Goal: Task Accomplishment & Management: Manage account settings

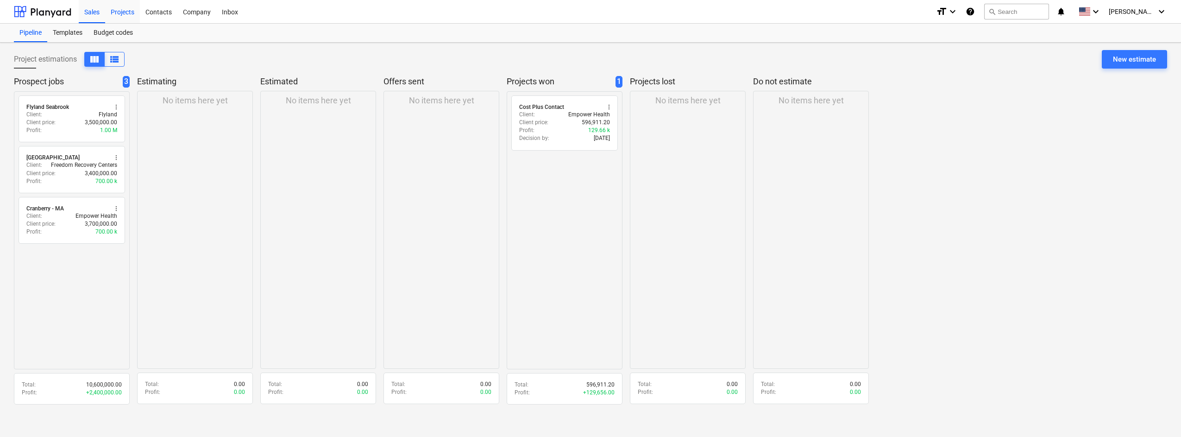
click at [122, 10] on div "Projects" at bounding box center [122, 12] width 35 height 24
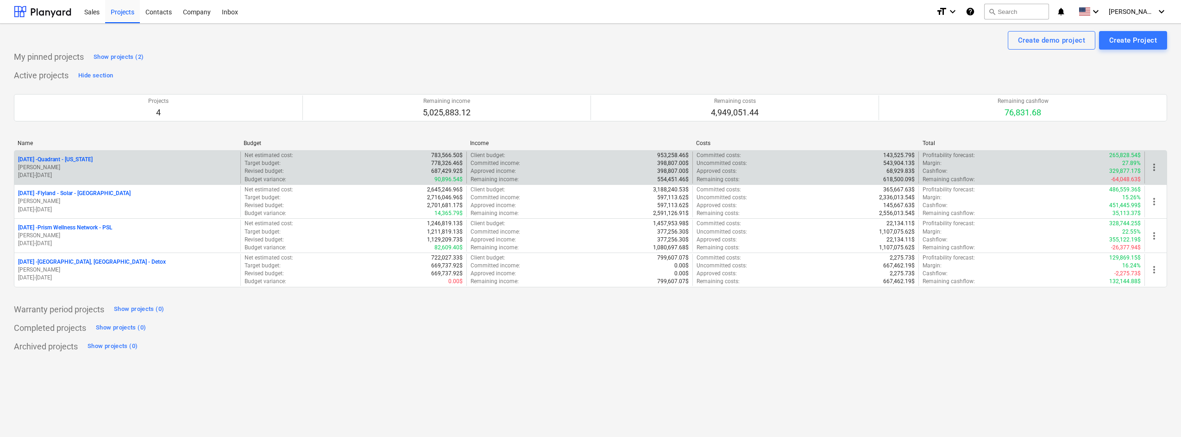
click at [71, 160] on p "[DATE] - Quadrant - [US_STATE]" at bounding box center [55, 160] width 75 height 8
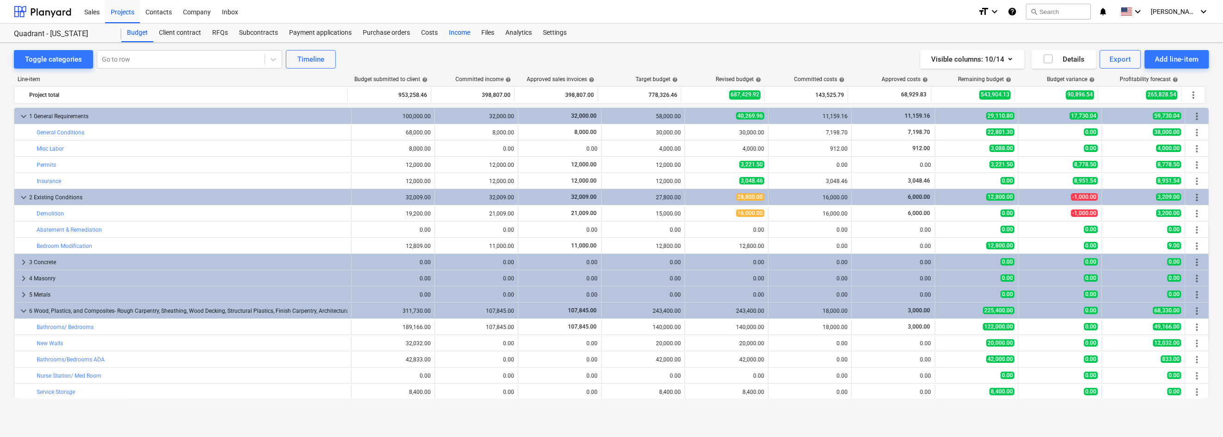
click at [458, 33] on div "Income" at bounding box center [459, 33] width 32 height 19
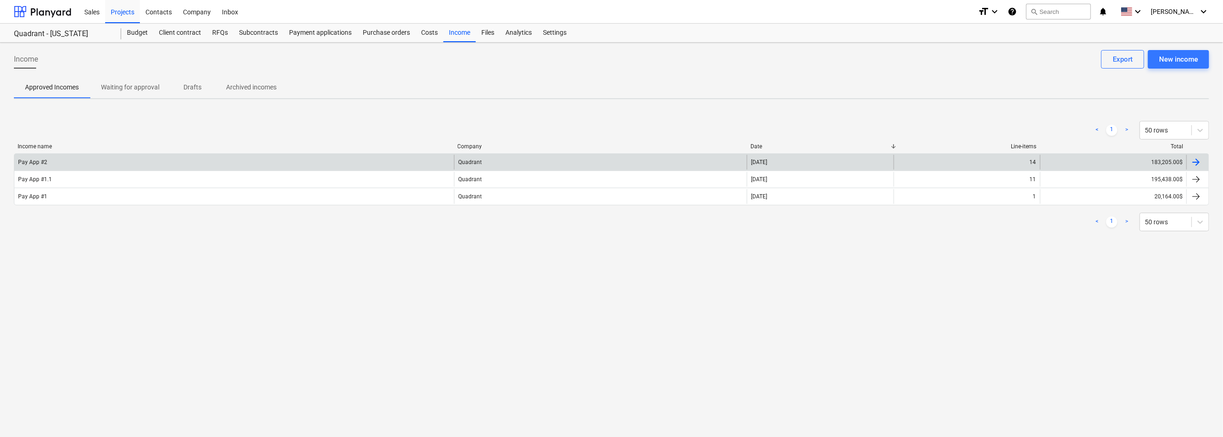
click at [37, 160] on div "Pay App #2" at bounding box center [32, 162] width 29 height 6
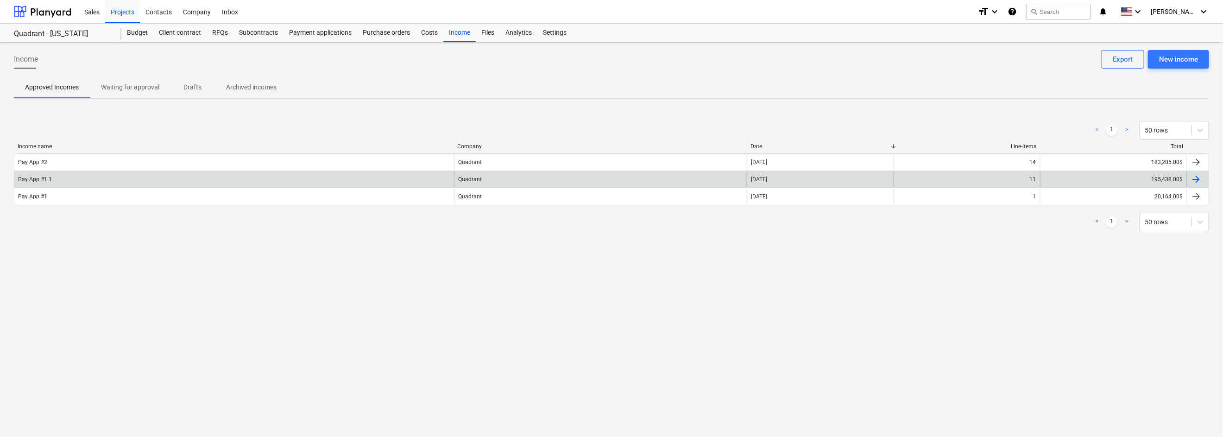
click at [842, 177] on div "195,438.00$" at bounding box center [1113, 179] width 146 height 15
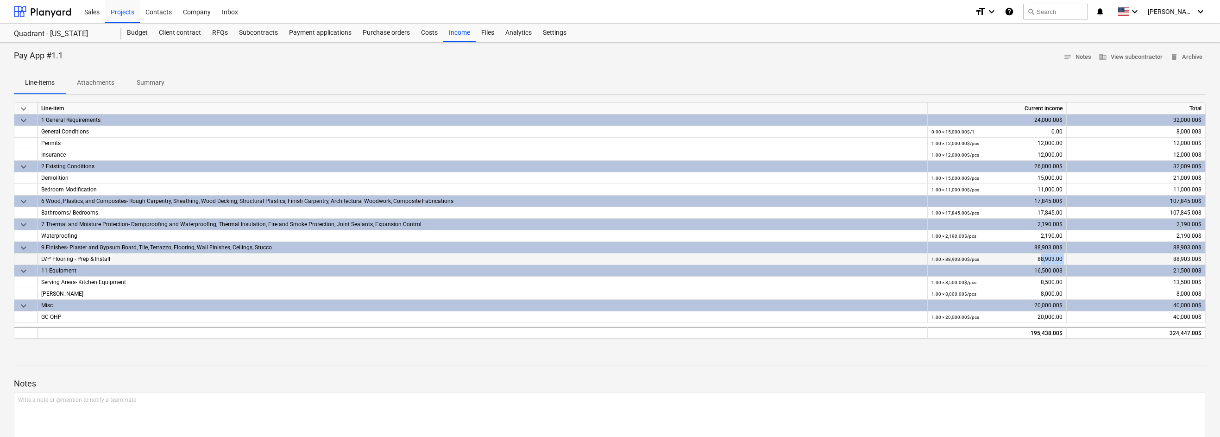
drag, startPoint x: 1040, startPoint y: 257, endPoint x: 1068, endPoint y: 258, distance: 27.8
click at [0, 0] on div "LVP Flooring - Prep & Install 1.00 × 88,903.00$ / pcs 88,903.00 88,903.00$" at bounding box center [0, 0] width 0 height 0
click at [842, 257] on div "1.00 × 88,903.00$ / pcs 88,903.00" at bounding box center [997, 259] width 131 height 12
click at [136, 31] on div "Budget" at bounding box center [137, 33] width 32 height 19
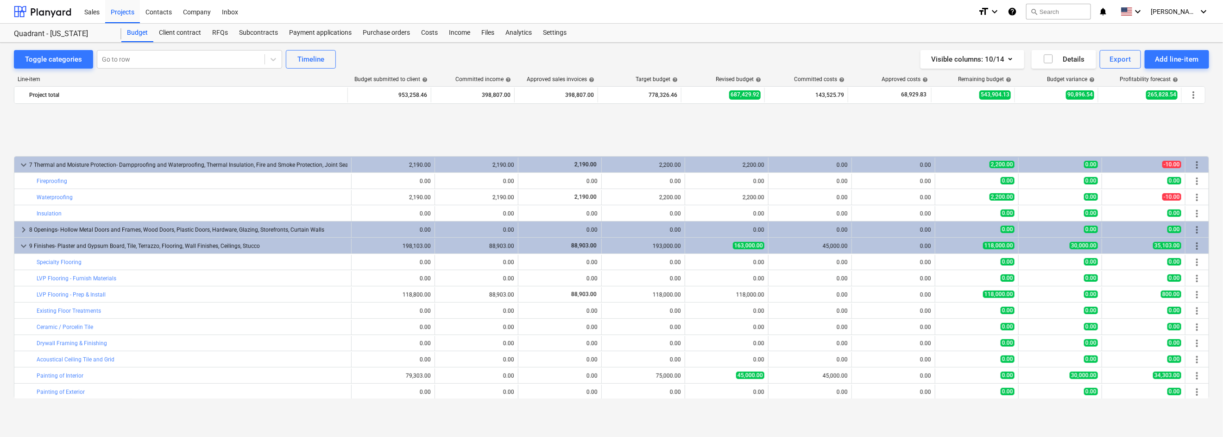
scroll to position [371, 0]
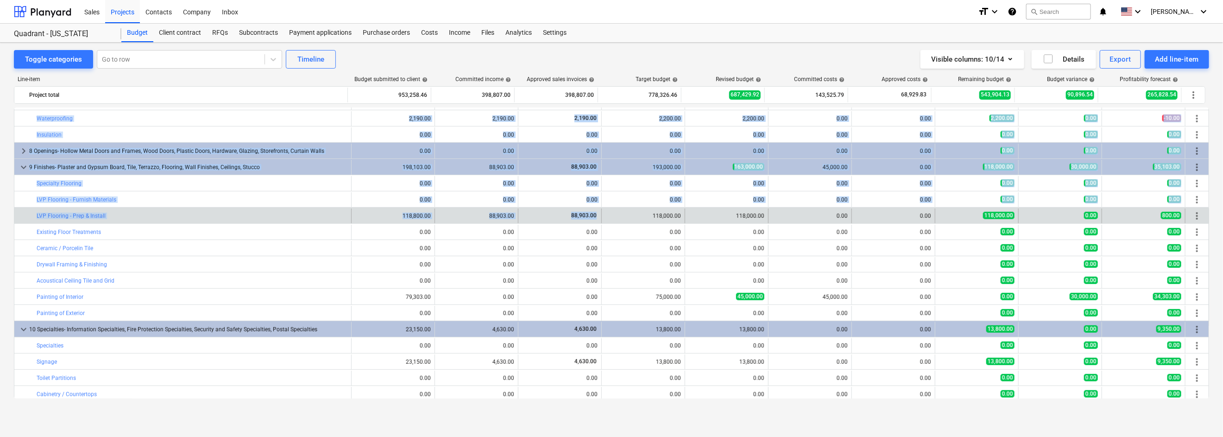
click at [580, 216] on span "88,903.00" at bounding box center [583, 215] width 27 height 6
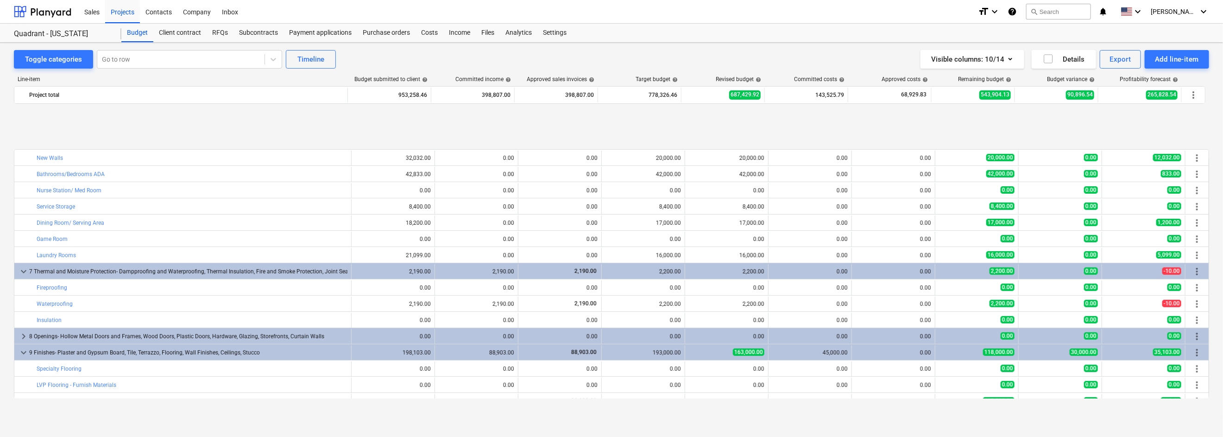
scroll to position [247, 0]
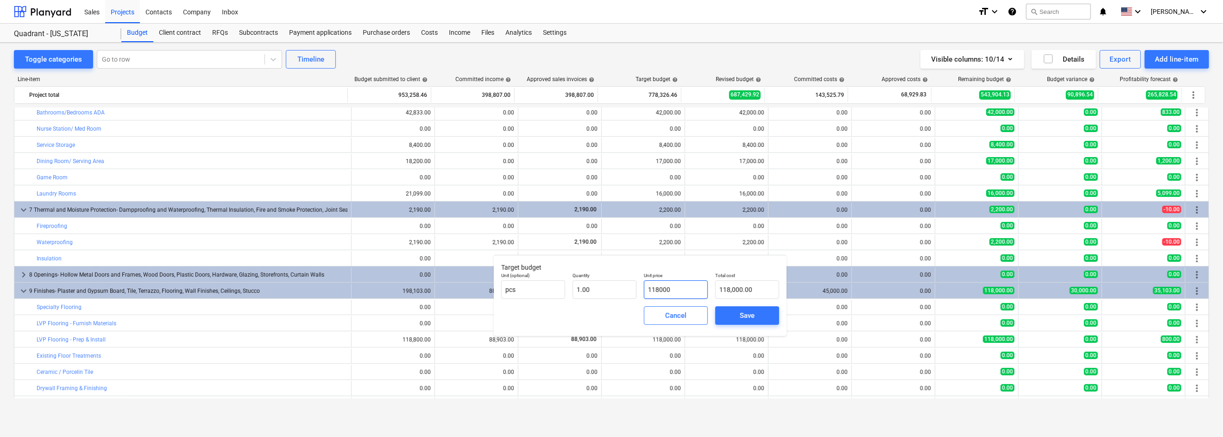
click at [675, 288] on input "118000" at bounding box center [676, 289] width 64 height 19
click at [674, 288] on input "118000" at bounding box center [676, 289] width 64 height 19
type input "7"
type input "7.00"
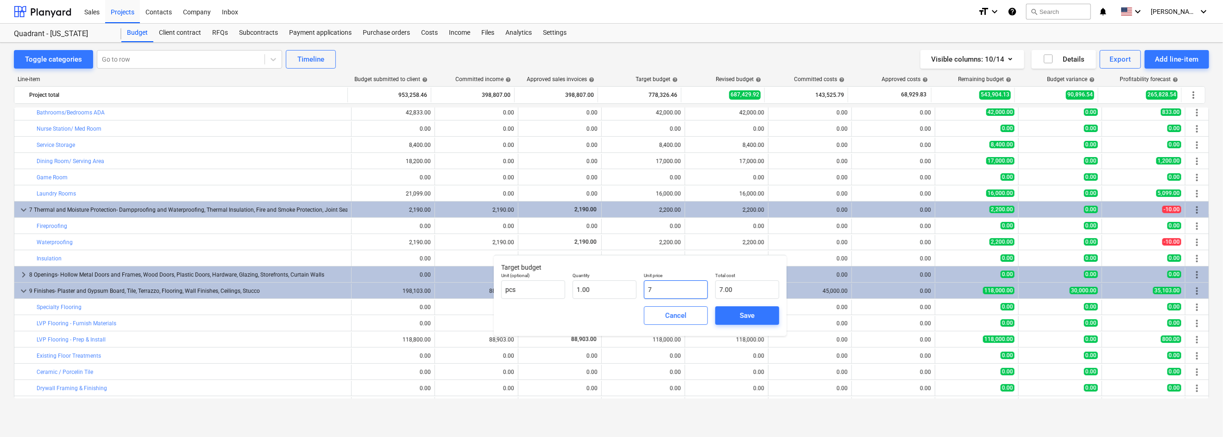
type input "75"
type input "75.00"
type input "750"
type input "750.00"
type input "7500"
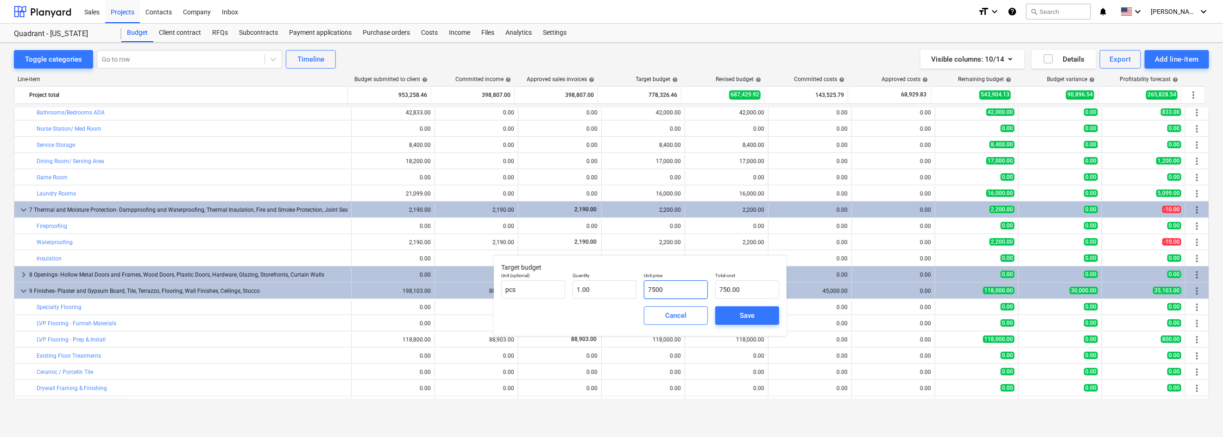
type input "7,500.00"
type input "75000"
type input "75,000.00"
click at [746, 312] on div "Save" at bounding box center [747, 315] width 15 height 12
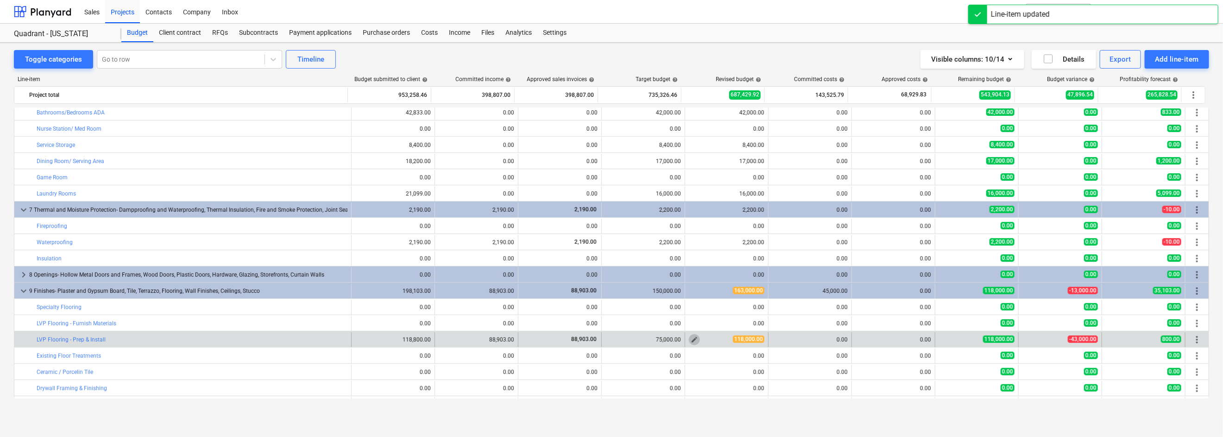
click at [691, 338] on span "edit" at bounding box center [694, 339] width 7 height 7
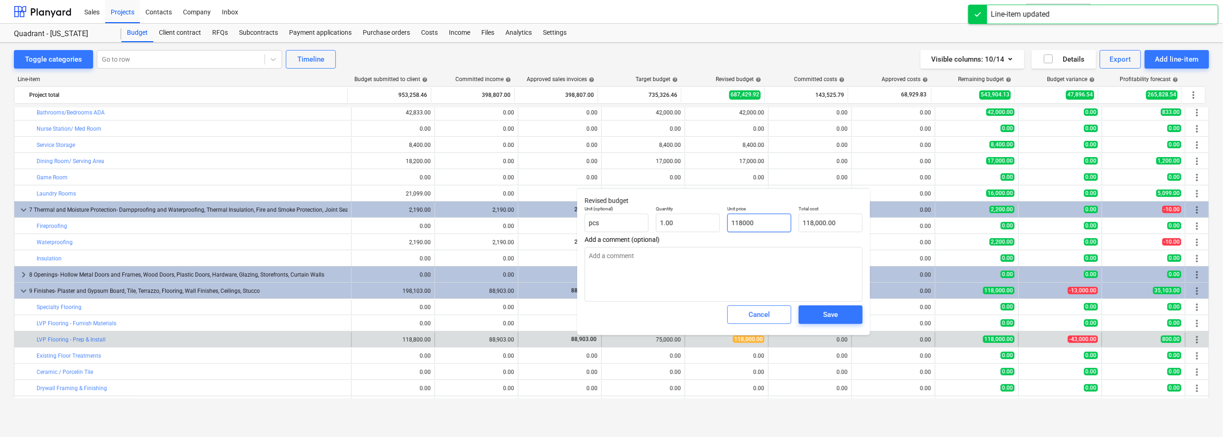
click at [749, 218] on input "118000" at bounding box center [759, 223] width 64 height 19
click at [751, 220] on input "118000" at bounding box center [759, 223] width 64 height 19
type input "9"
type textarea "x"
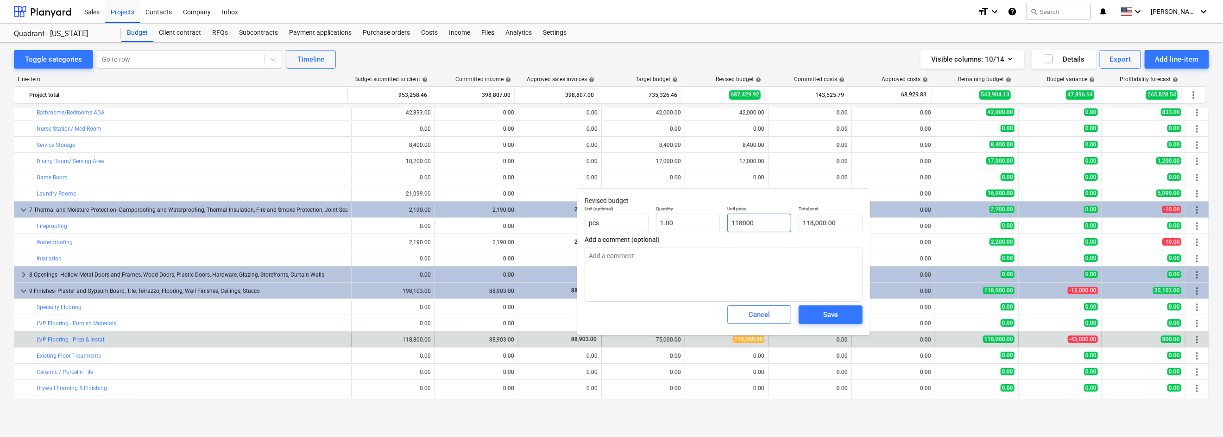
type input "9.00"
type input "90"
type textarea "x"
type input "90.00"
type input "900"
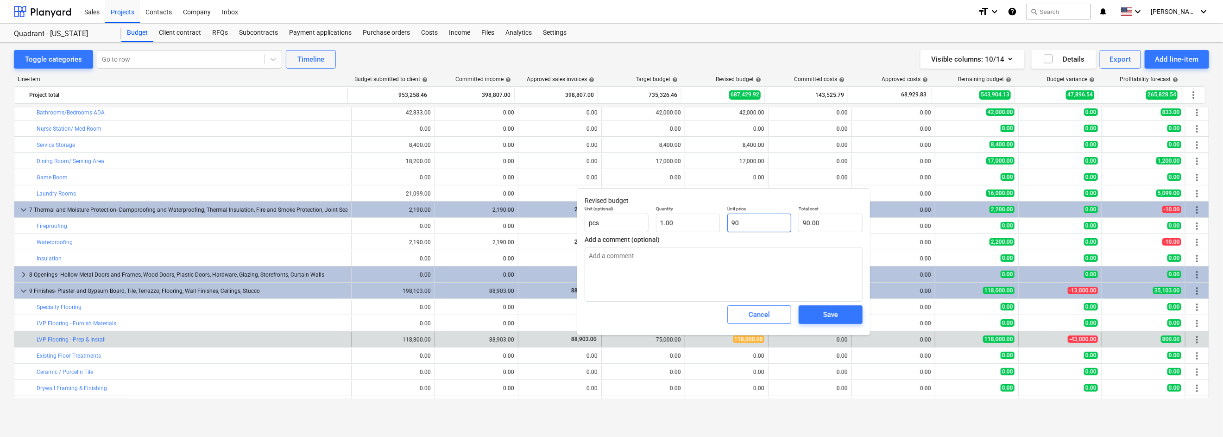
type textarea "x"
type input "900.00"
type input "9000"
type textarea "x"
type input "9,000.00"
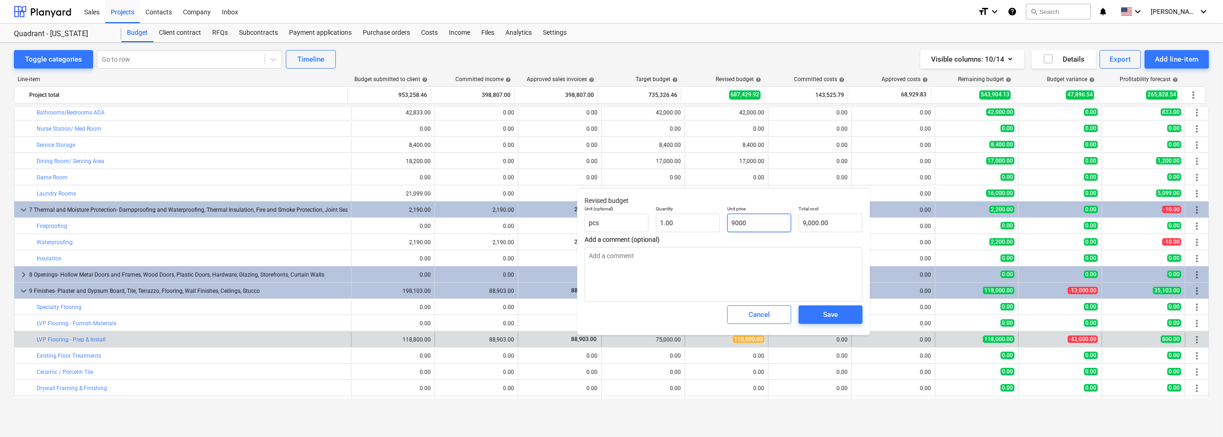
type input "90000"
type textarea "x"
type input "90,000.00"
click at [837, 310] on div "Save" at bounding box center [830, 314] width 15 height 12
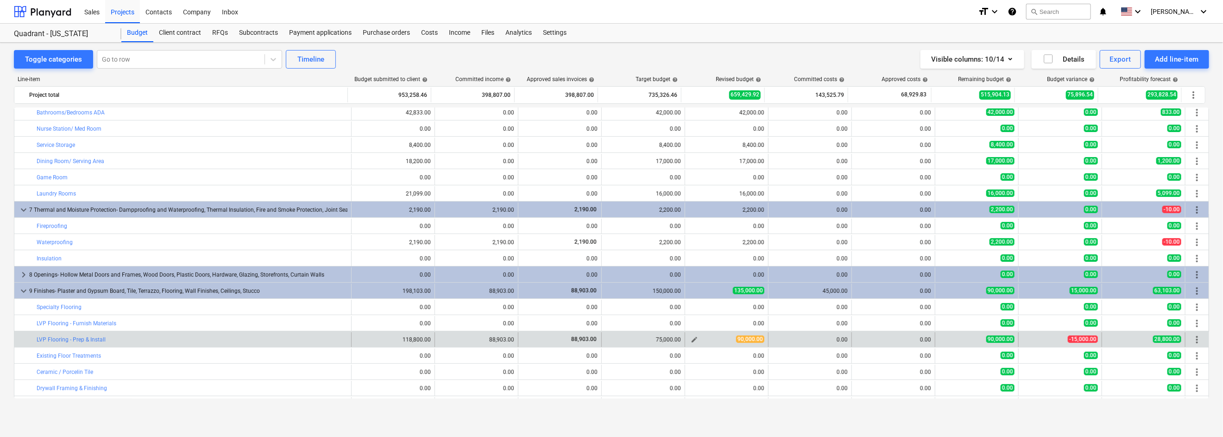
click at [746, 339] on span "90,000.00" at bounding box center [750, 338] width 28 height 7
click at [691, 338] on span "edit" at bounding box center [694, 339] width 7 height 7
type textarea "x"
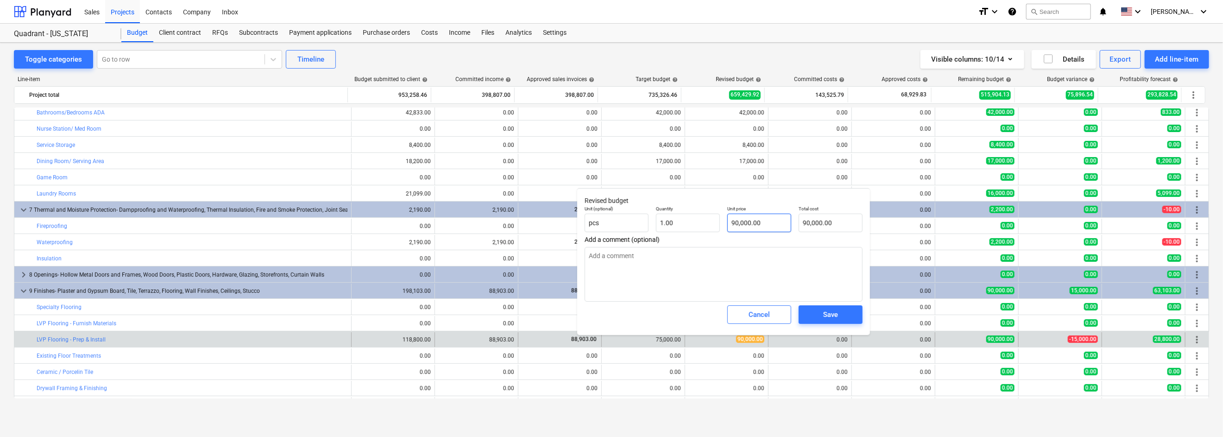
type input "90000"
click at [759, 219] on input "90000" at bounding box center [759, 223] width 64 height 19
click at [761, 220] on input "90000" at bounding box center [759, 223] width 64 height 19
type textarea "x"
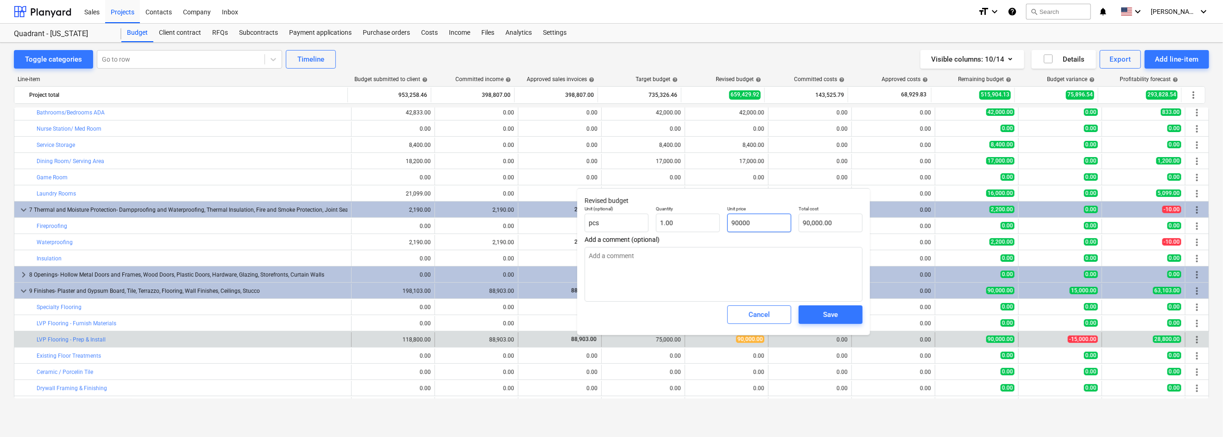
type input "8"
type input "8.00"
type textarea "x"
type input "83"
type input "83.00"
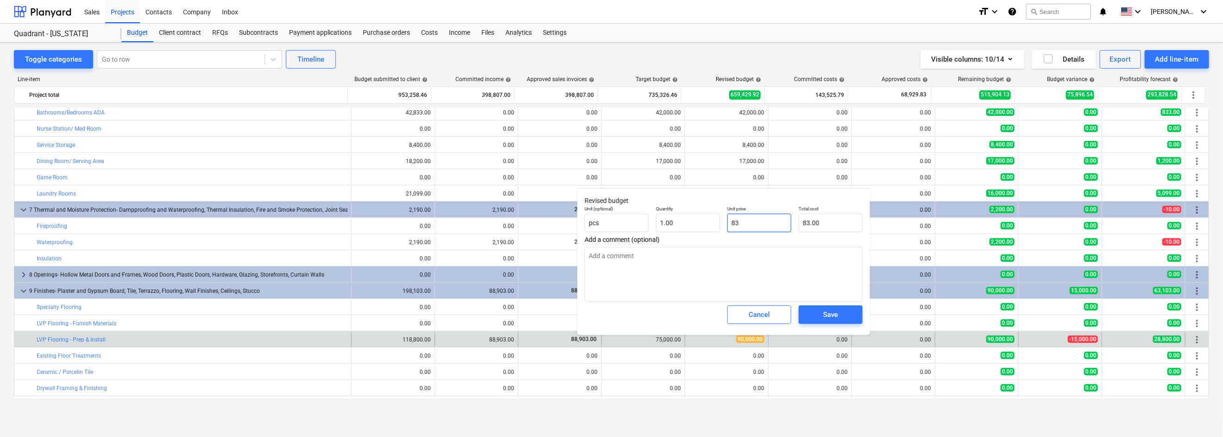
type textarea "x"
type input "830"
type input "830.00"
type textarea "x"
type input "8300"
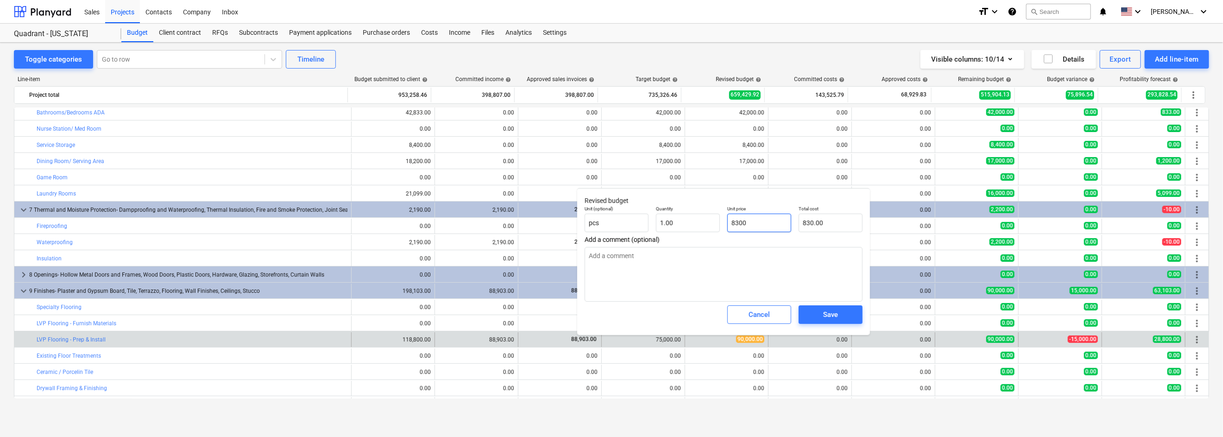
type input "8,300.00"
type textarea "x"
type input "83000"
type input "83,000.00"
type input "83000"
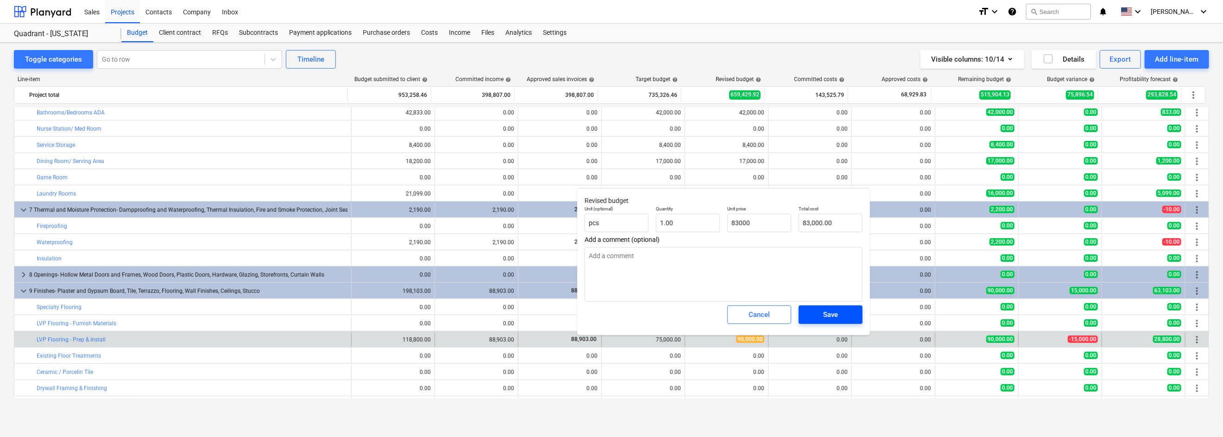
type textarea "x"
type input "83,000.00"
click at [831, 315] on div "Save" at bounding box center [830, 314] width 15 height 12
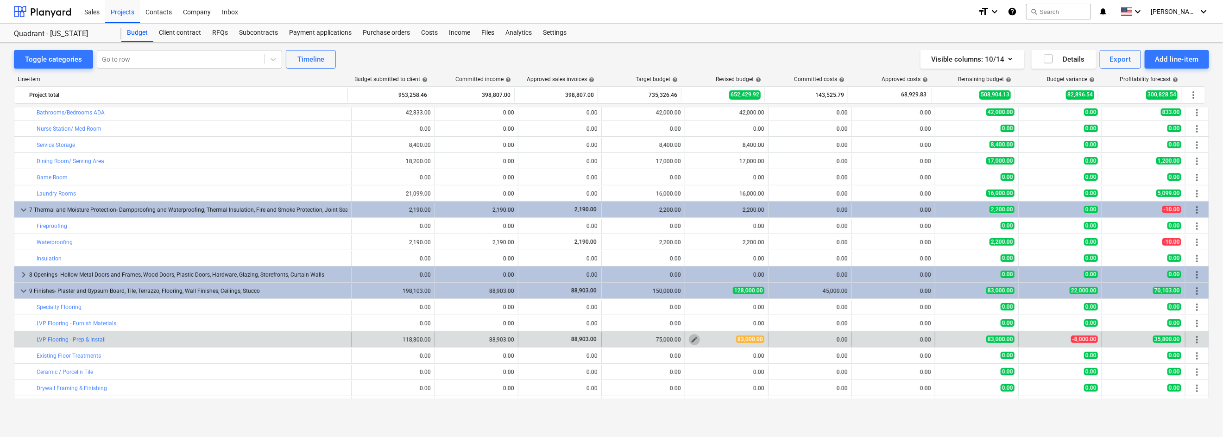
click at [692, 337] on span "edit" at bounding box center [694, 339] width 7 height 7
type textarea "x"
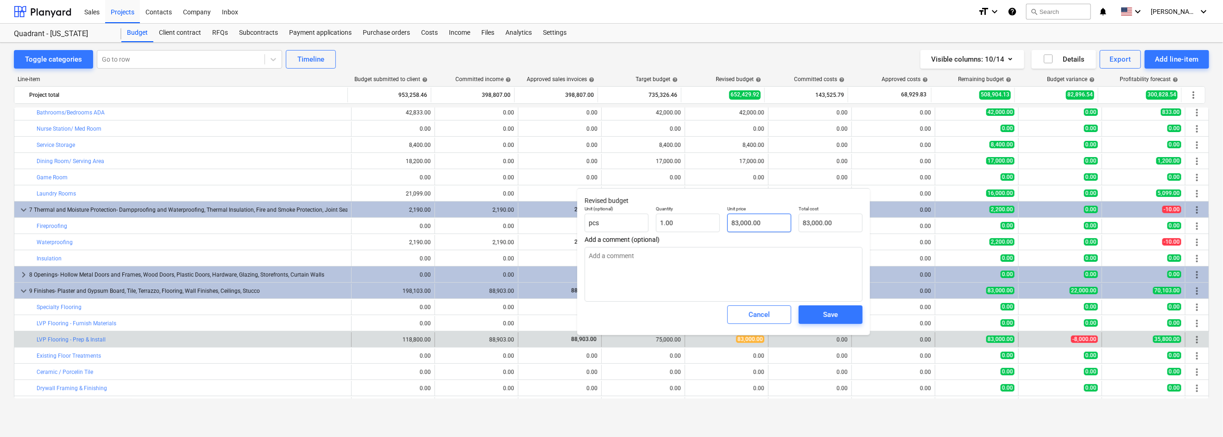
type input "83000"
click at [758, 223] on input "83000" at bounding box center [759, 223] width 64 height 19
type textarea "x"
type input "7"
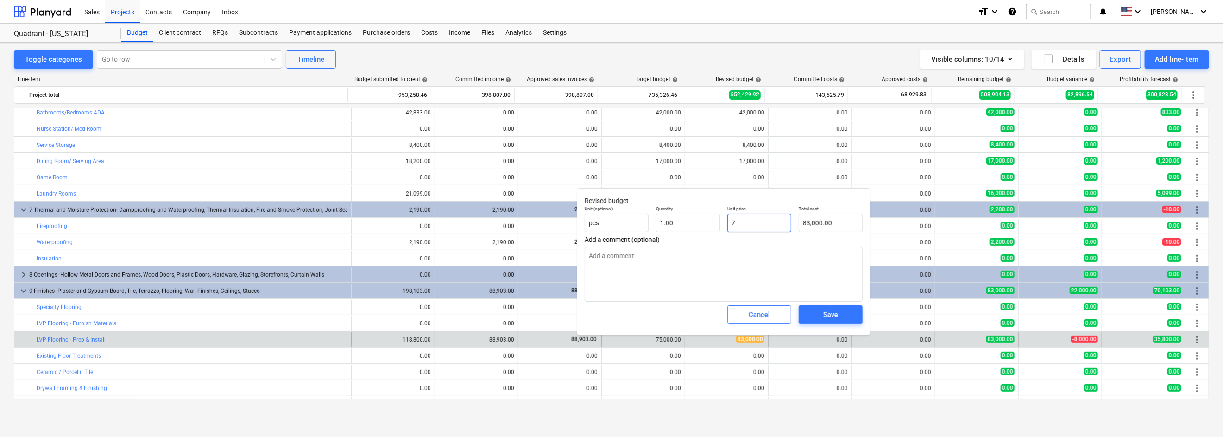
type input "7.00"
type input "71"
type textarea "x"
type input "710"
type input "710.00"
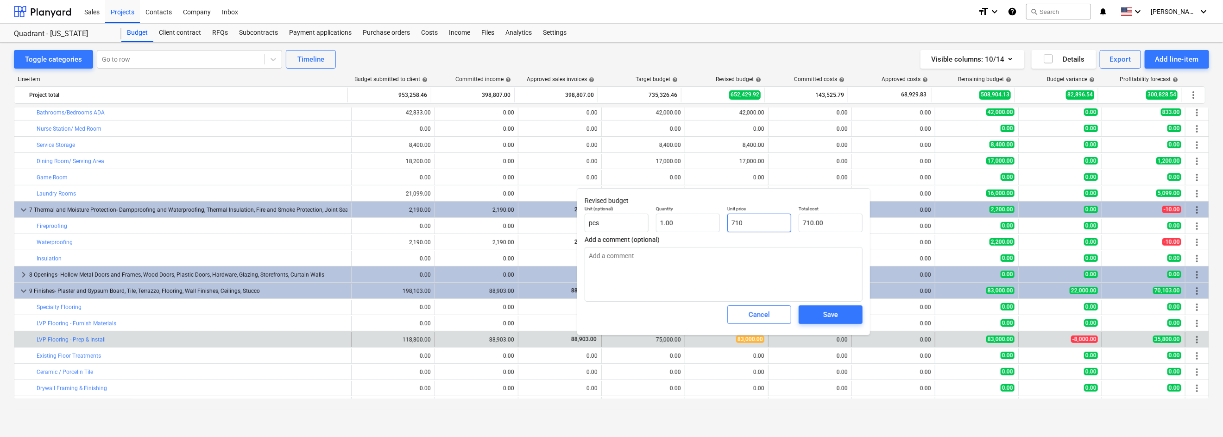
type textarea "x"
type input "71"
type input "71.00"
type textarea "x"
type input "7"
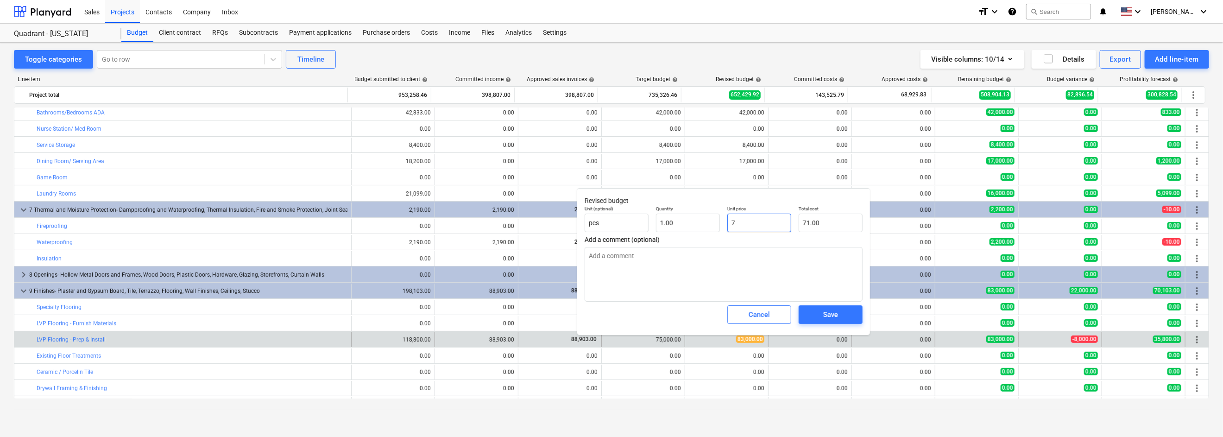
type input "7.00"
type textarea "x"
type input "70"
type input "70.00"
type textarea "x"
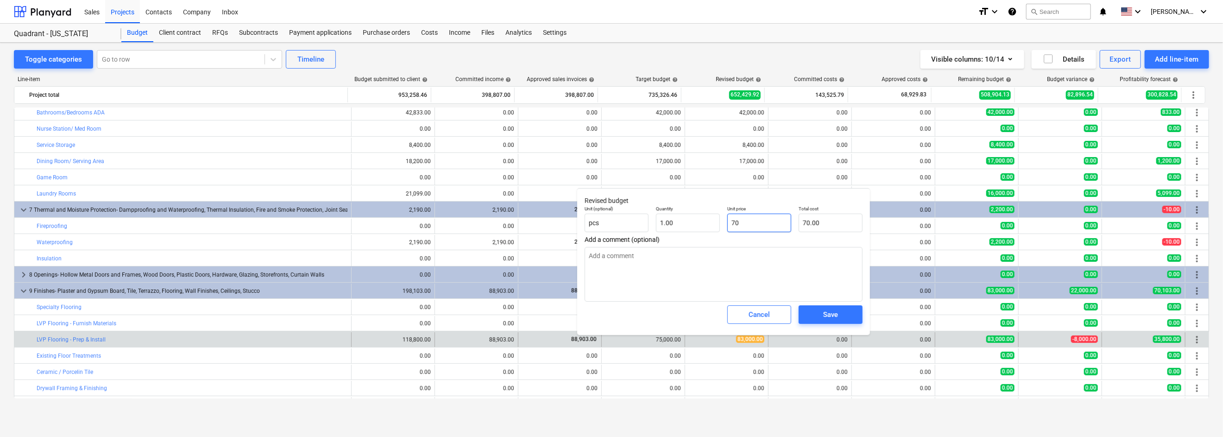
type input "700"
type input "700.00"
type textarea "x"
type input "7000"
type input "7,000.00"
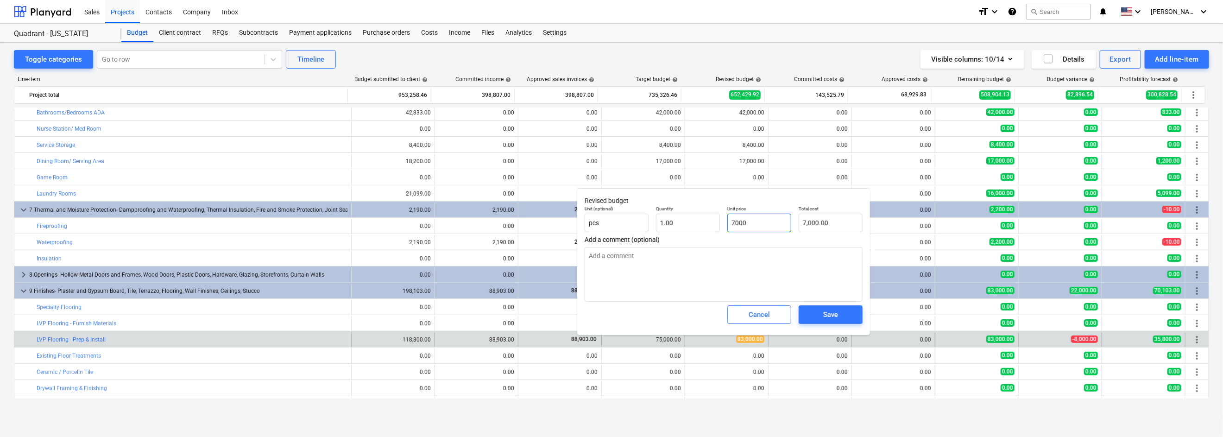
type textarea "x"
type input "70000"
type input "70,000.00"
type input "70000"
type textarea "x"
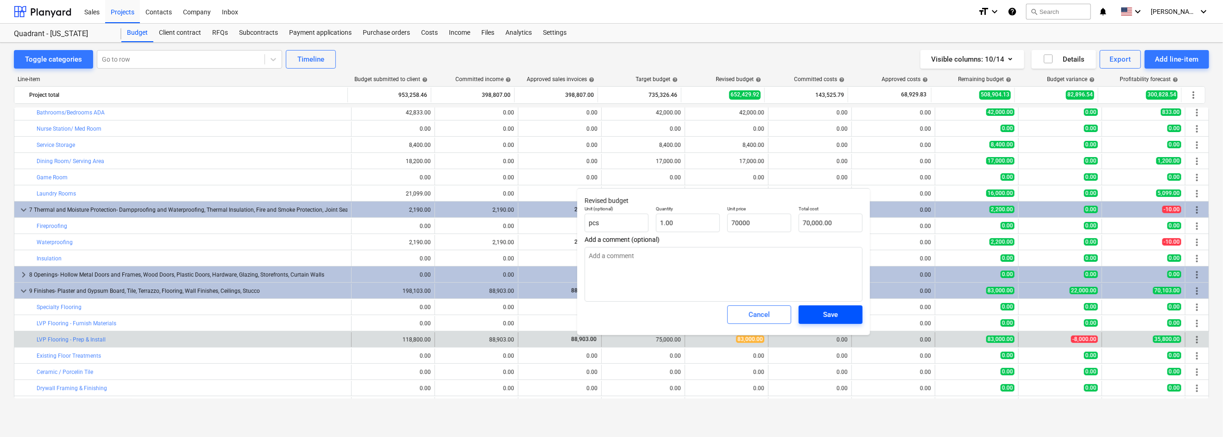
type input "70,000.00"
click at [833, 314] on div "Save" at bounding box center [830, 314] width 15 height 12
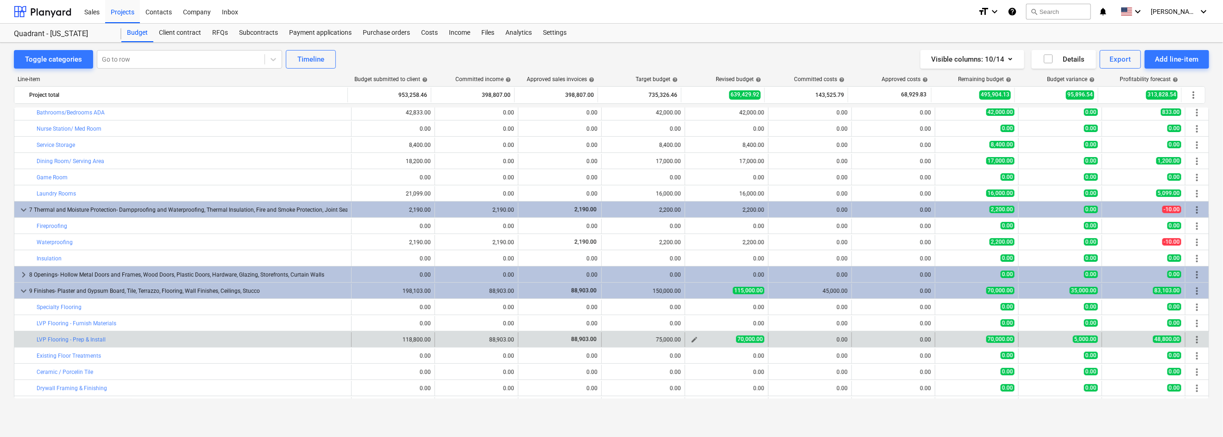
click at [692, 337] on span "edit" at bounding box center [694, 339] width 7 height 7
type textarea "x"
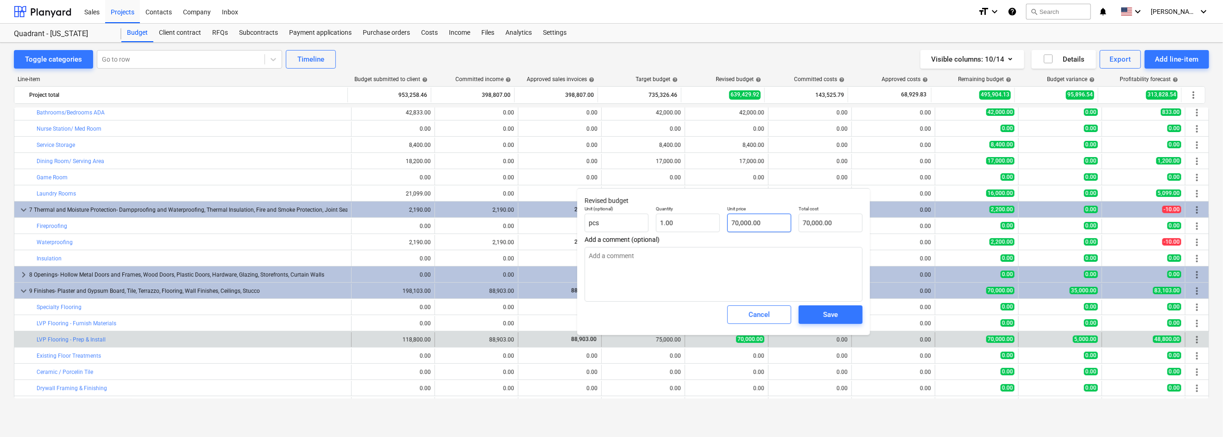
type input "70000"
click at [744, 222] on input "70000" at bounding box center [759, 223] width 64 height 19
type textarea "x"
type input "9"
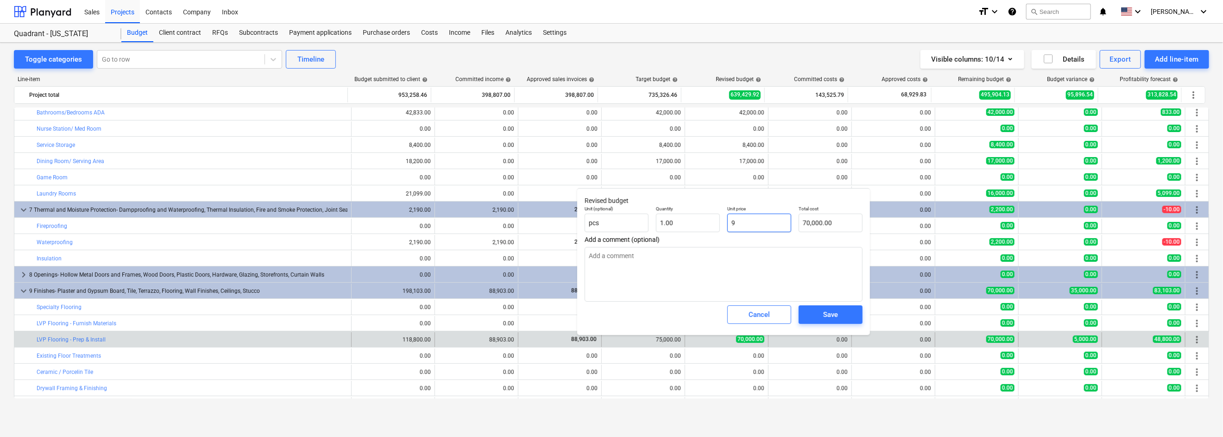
type input "9.00"
type textarea "x"
type input "90"
type input "90.00"
type textarea "x"
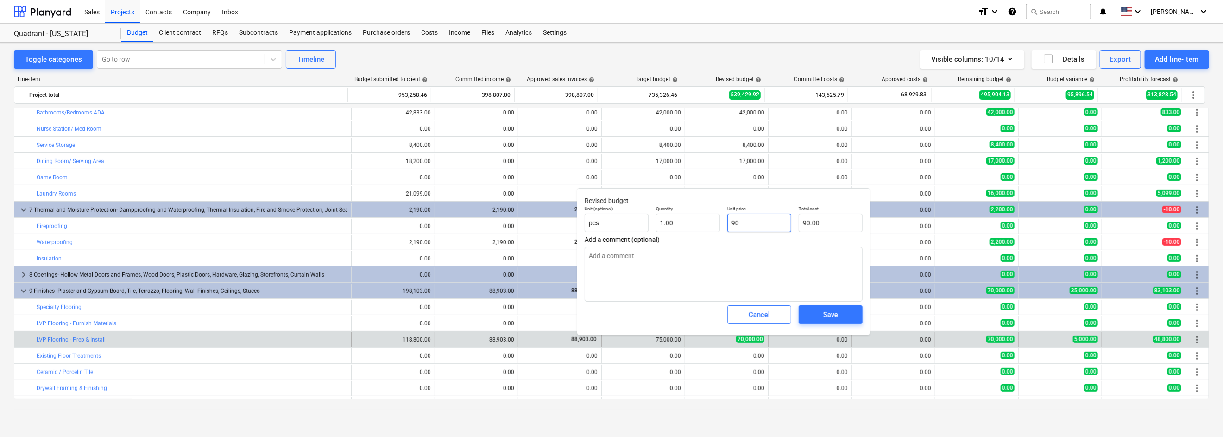
type input "900"
type input "900.00"
type textarea "x"
type input "9000"
type input "9,000.00"
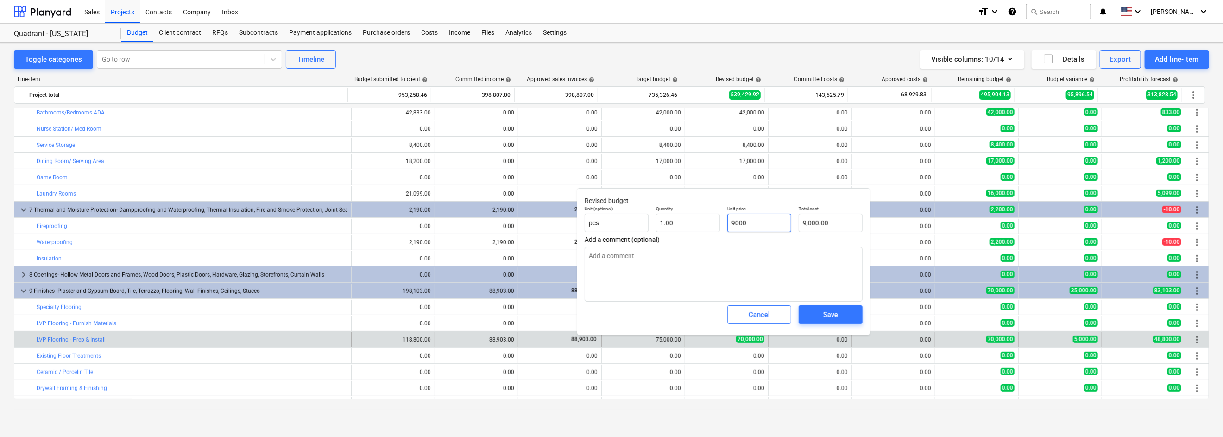
type textarea "x"
type input "90000"
type input "90,000.00"
type input "90000"
type textarea "x"
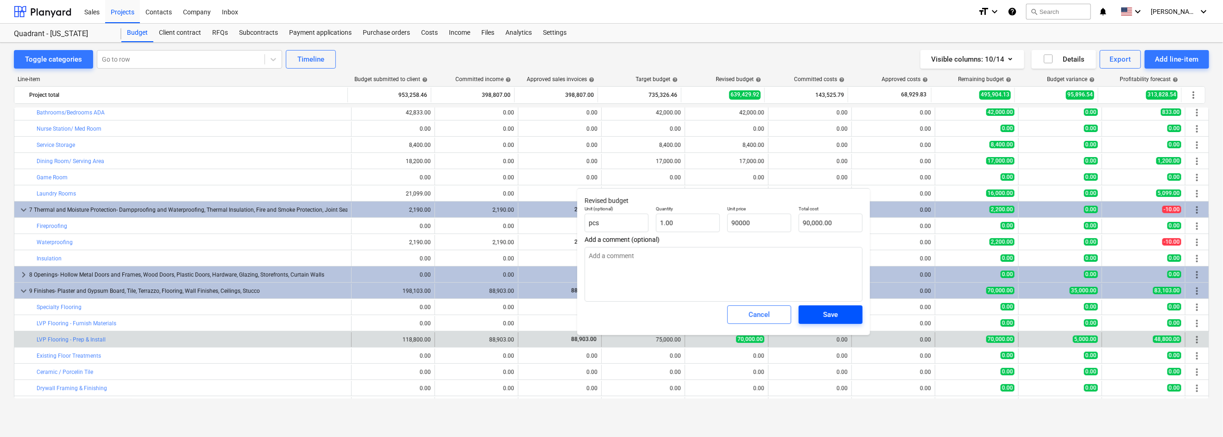
type input "90,000.00"
click at [837, 311] on div "Save" at bounding box center [830, 314] width 15 height 12
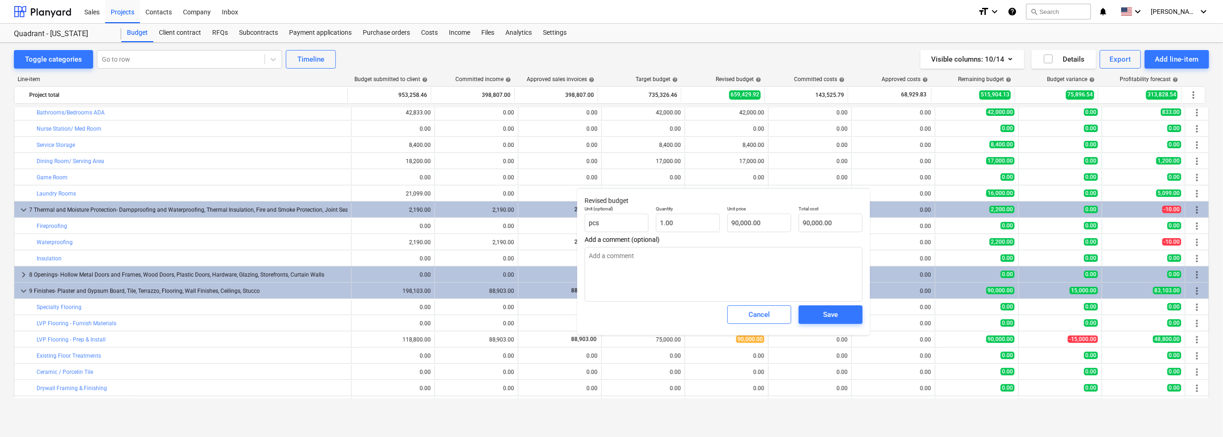
type textarea "x"
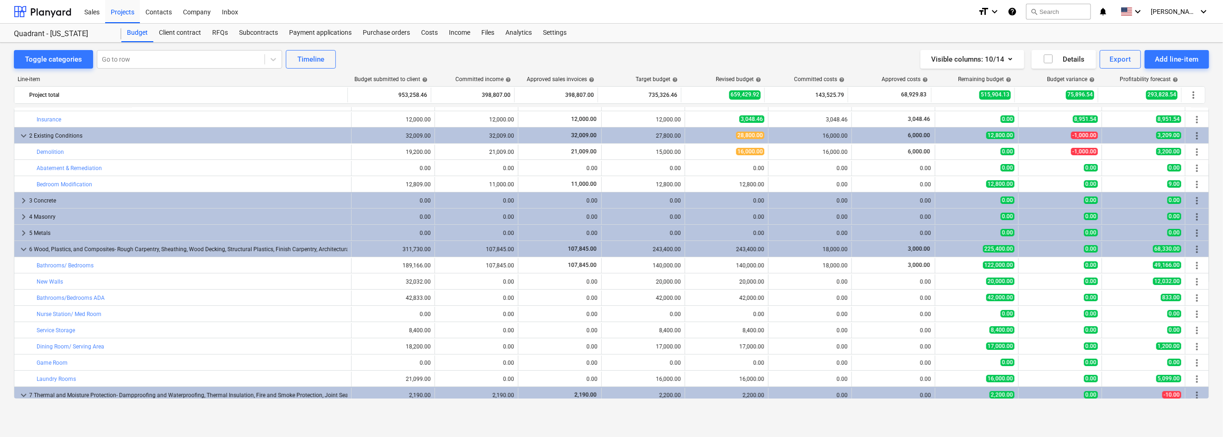
scroll to position [0, 0]
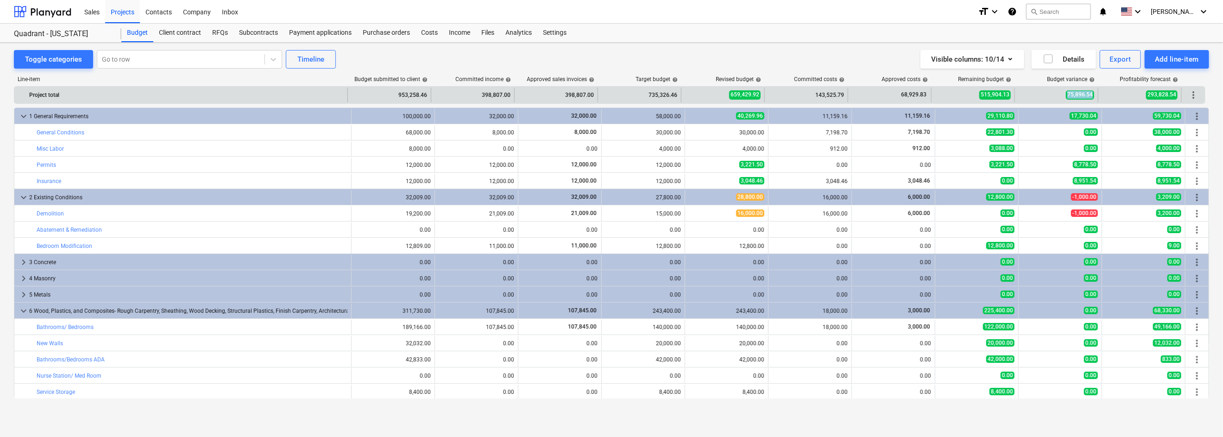
drag, startPoint x: 1092, startPoint y: 93, endPoint x: 1068, endPoint y: 94, distance: 24.6
click at [842, 94] on span "75,896.54" at bounding box center [1080, 94] width 28 height 9
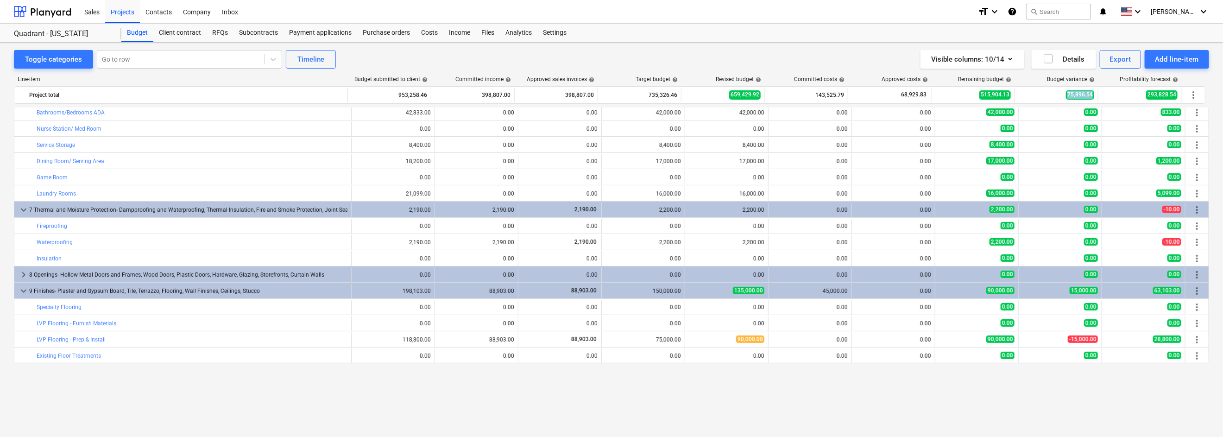
scroll to position [185, 0]
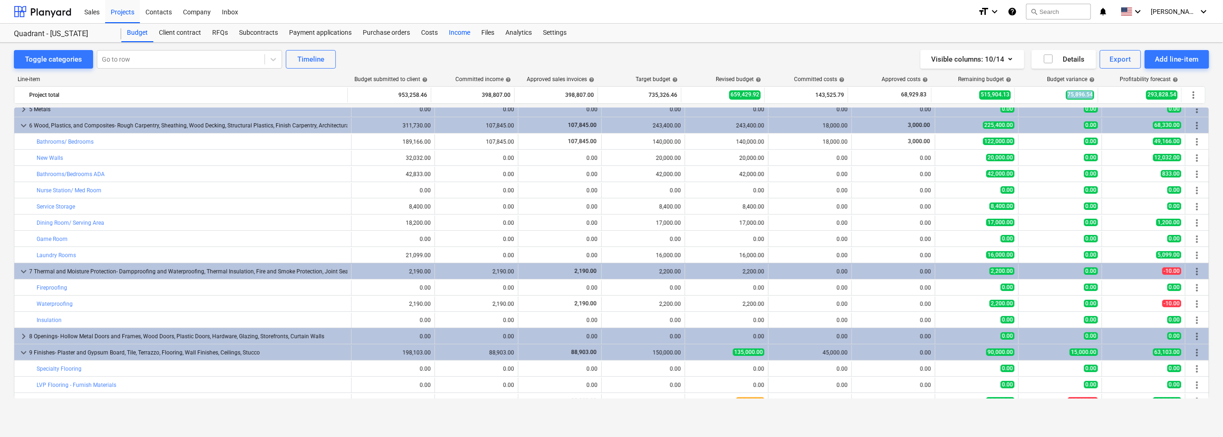
click at [465, 34] on div "Income" at bounding box center [459, 33] width 32 height 19
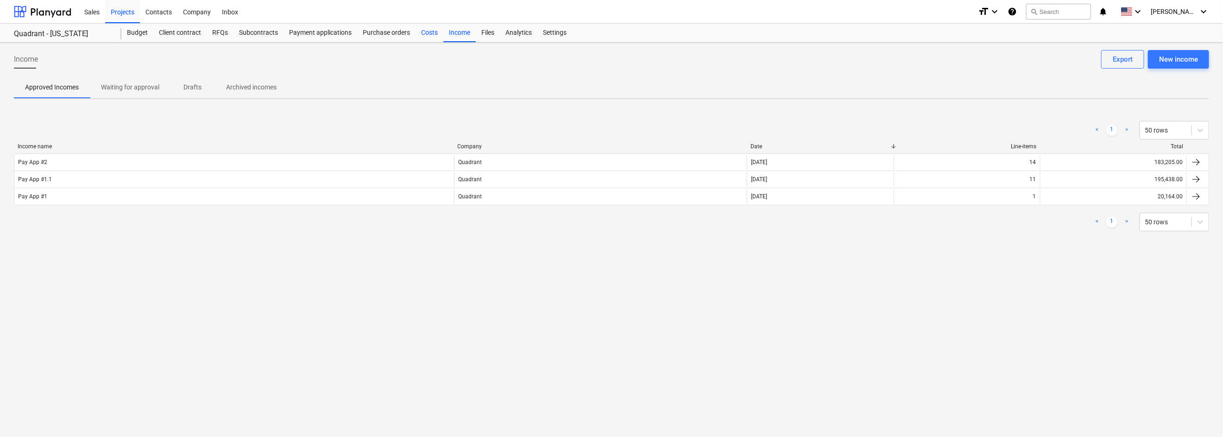
click at [428, 30] on div "Costs" at bounding box center [429, 33] width 28 height 19
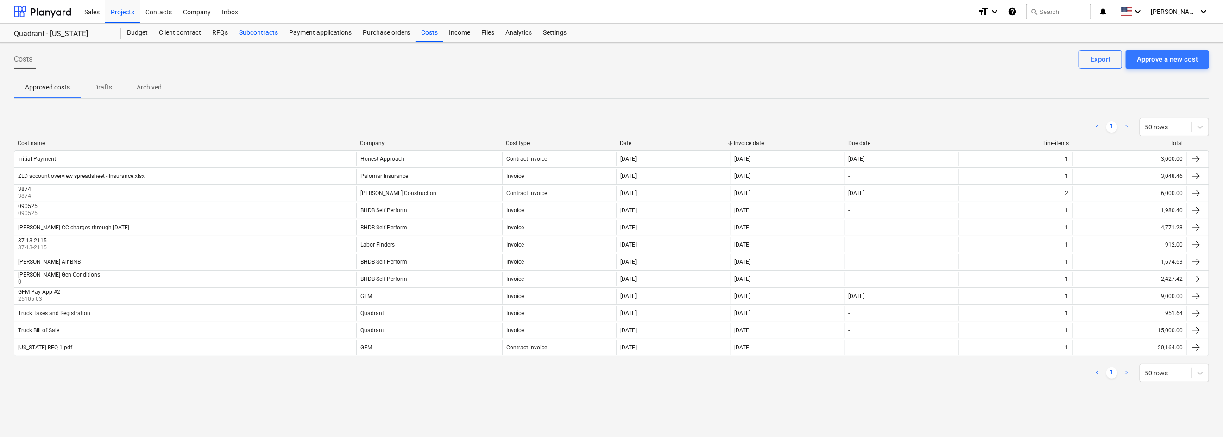
click at [258, 33] on div "Subcontracts" at bounding box center [258, 33] width 50 height 19
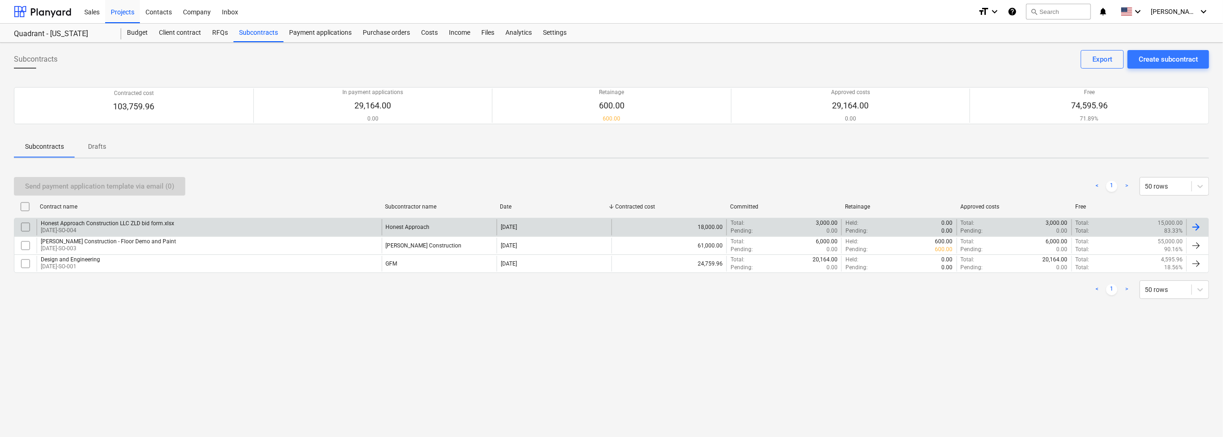
click at [104, 220] on div "Honest Approach Construction LLC ZLD bid form.xlsx" at bounding box center [107, 223] width 133 height 6
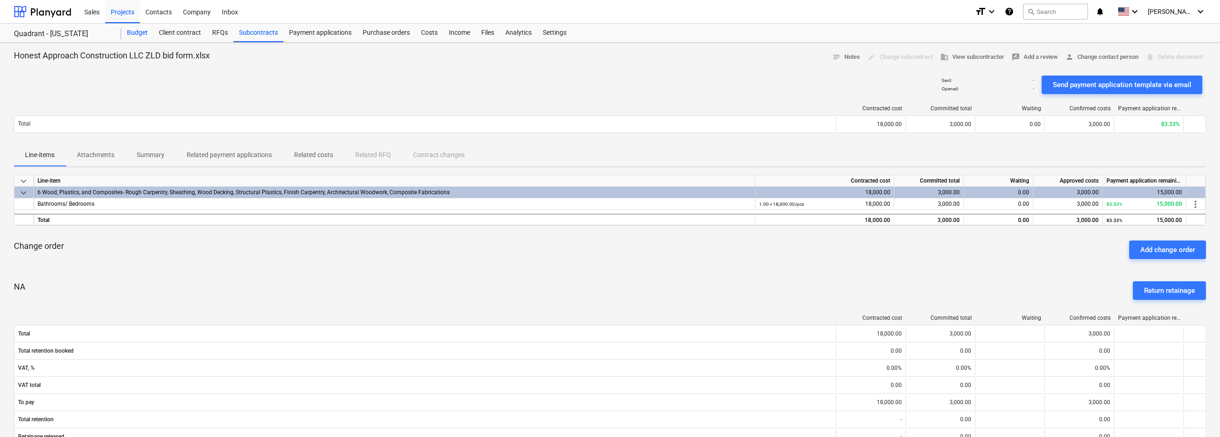
click at [130, 33] on div "Budget" at bounding box center [137, 33] width 32 height 19
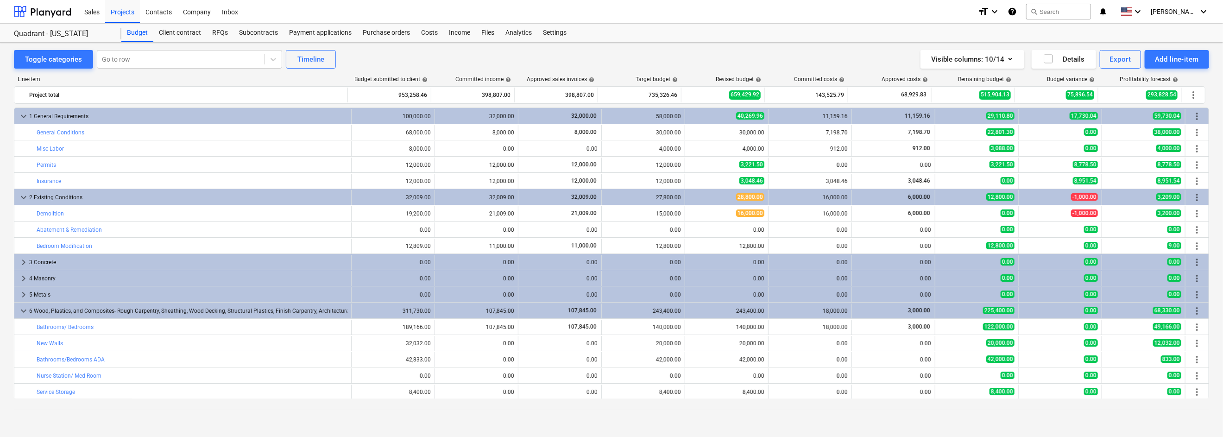
scroll to position [185, 0]
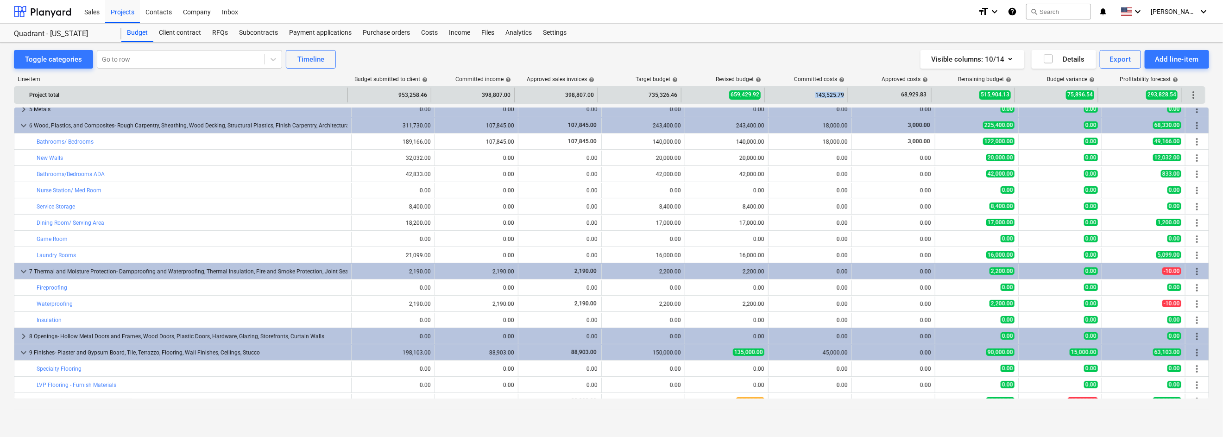
drag, startPoint x: 817, startPoint y: 94, endPoint x: 843, endPoint y: 94, distance: 26.4
click at [842, 94] on div "143,525.79" at bounding box center [806, 95] width 76 height 15
drag, startPoint x: 900, startPoint y: 92, endPoint x: 929, endPoint y: 93, distance: 29.7
click at [842, 93] on div "68,929.83" at bounding box center [889, 95] width 83 height 15
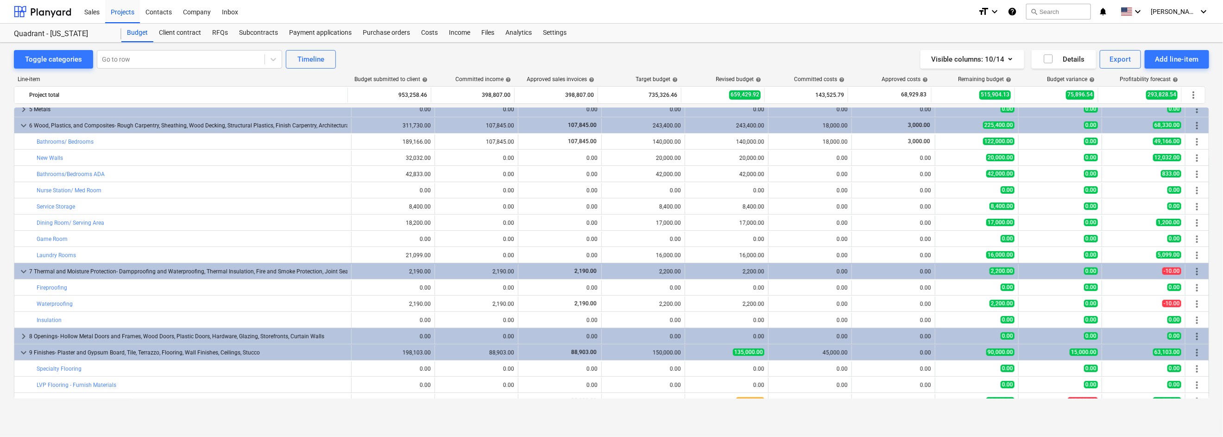
click at [842, 57] on div "Visible columns : 10/14 Details Export Add line-item" at bounding box center [919, 59] width 579 height 19
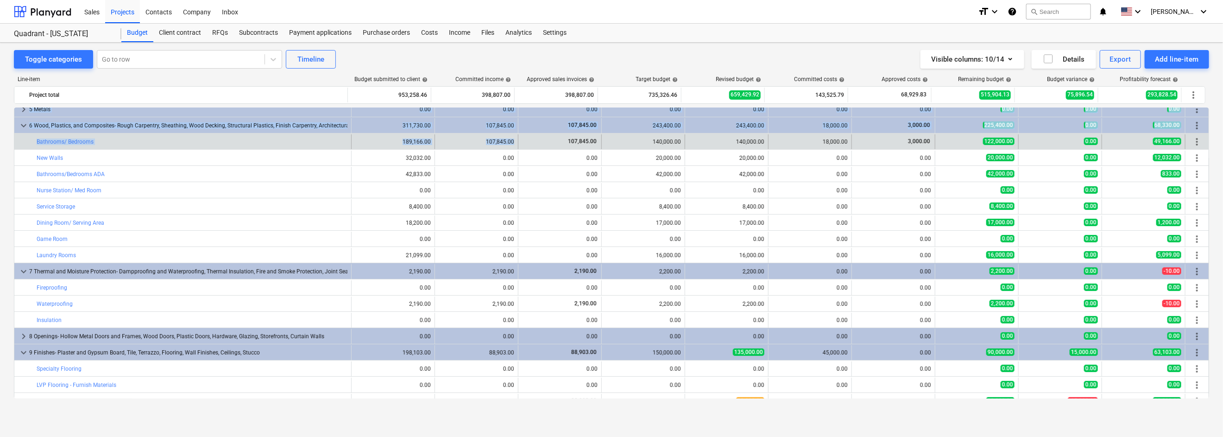
click at [508, 142] on div "107,845.00" at bounding box center [477, 141] width 76 height 6
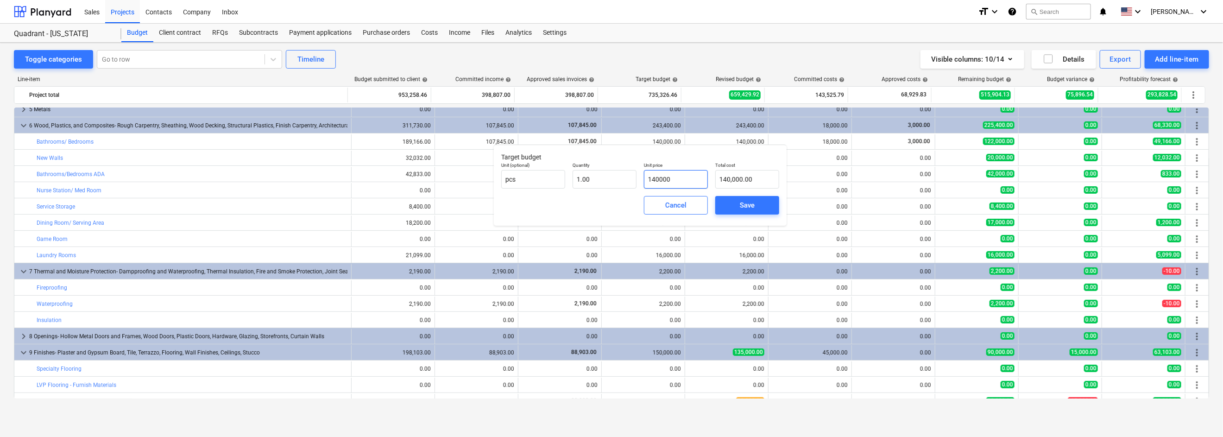
click at [672, 176] on input "140000" at bounding box center [676, 179] width 64 height 19
click at [671, 177] on input "140000" at bounding box center [676, 179] width 64 height 19
type input "1"
type input "1.00"
type input "10"
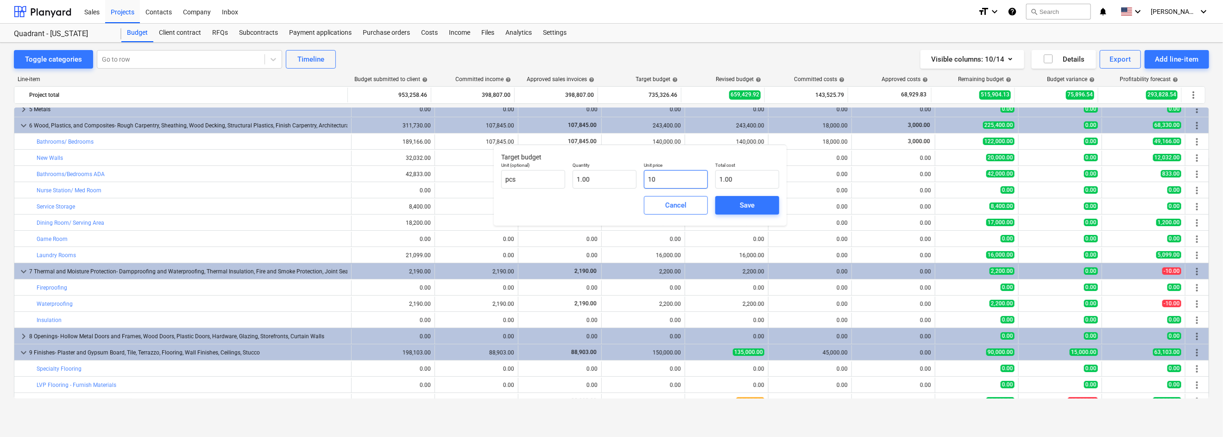
type input "10.00"
type input "100"
type input "100.00"
type input "1000"
type input "1,000.00"
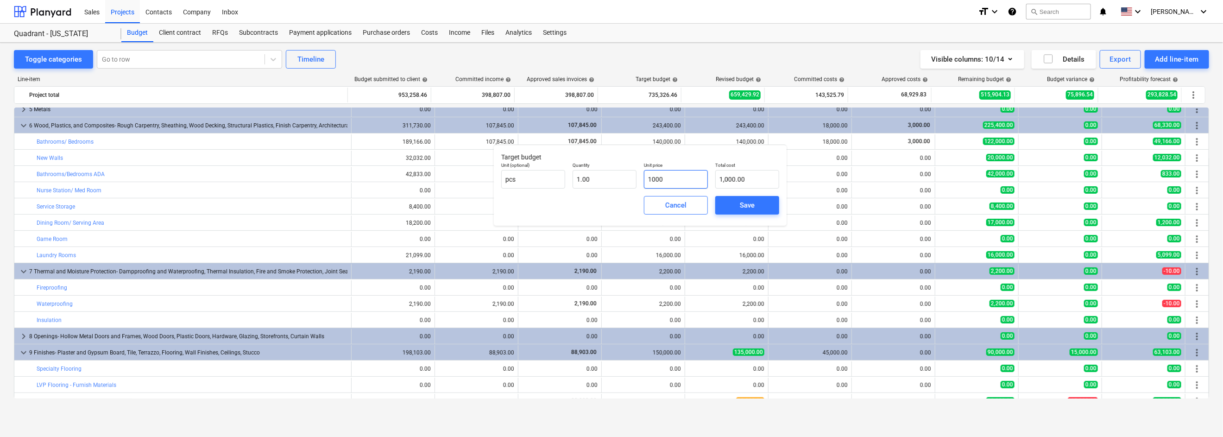
type input "10000"
type input "10,000.00"
type input "100000"
type input "100,000.00"
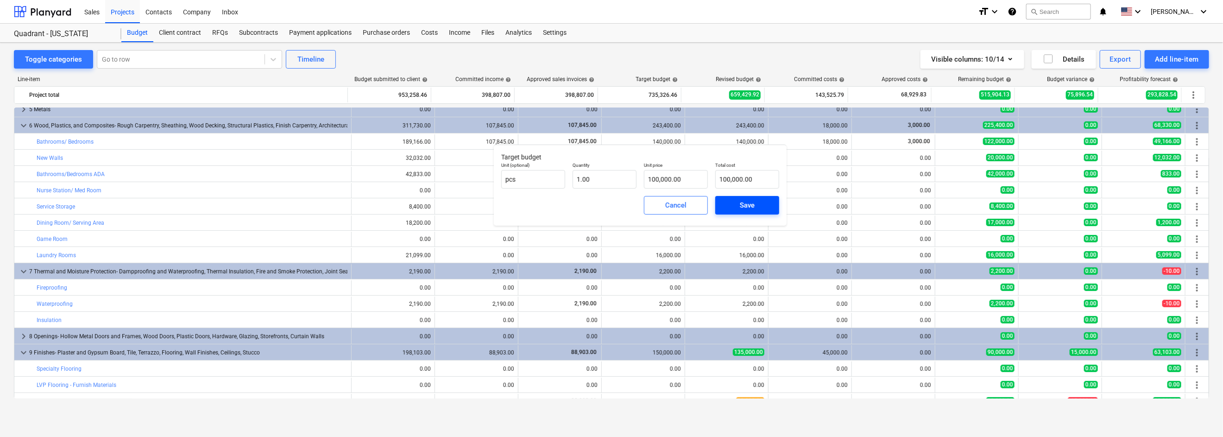
click at [749, 207] on div "Save" at bounding box center [747, 205] width 15 height 12
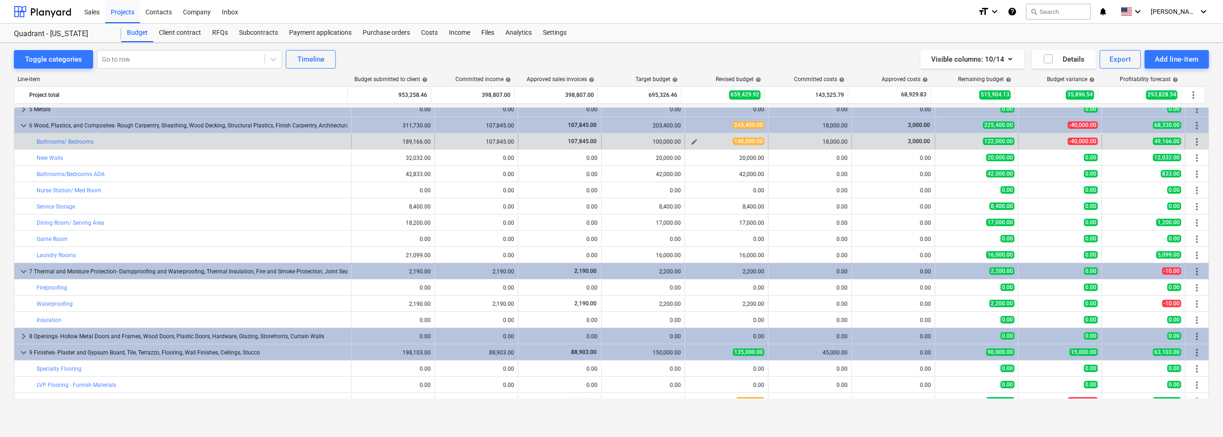
click at [693, 140] on span "edit" at bounding box center [694, 141] width 7 height 7
type textarea "x"
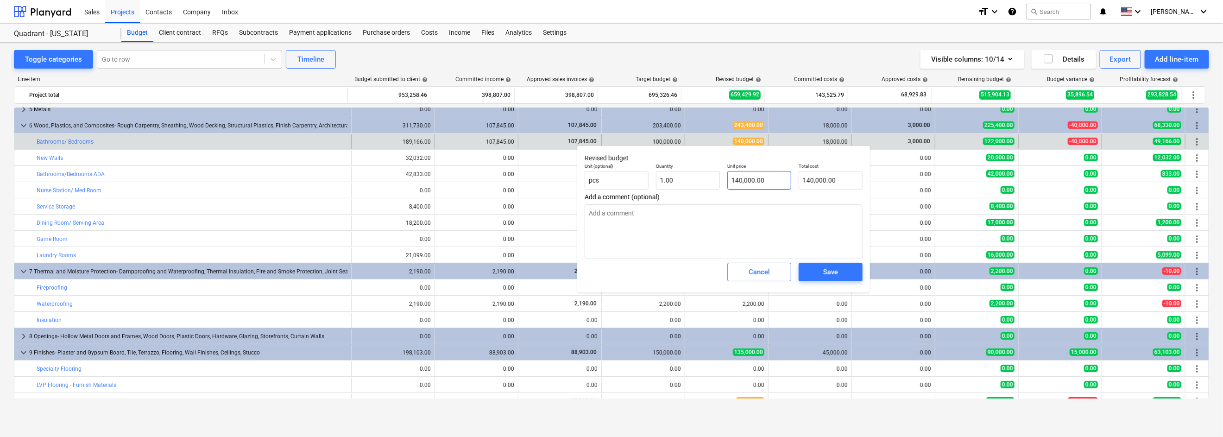
type input "140000"
click at [755, 178] on input "140000" at bounding box center [759, 180] width 64 height 19
type textarea "x"
type input "8"
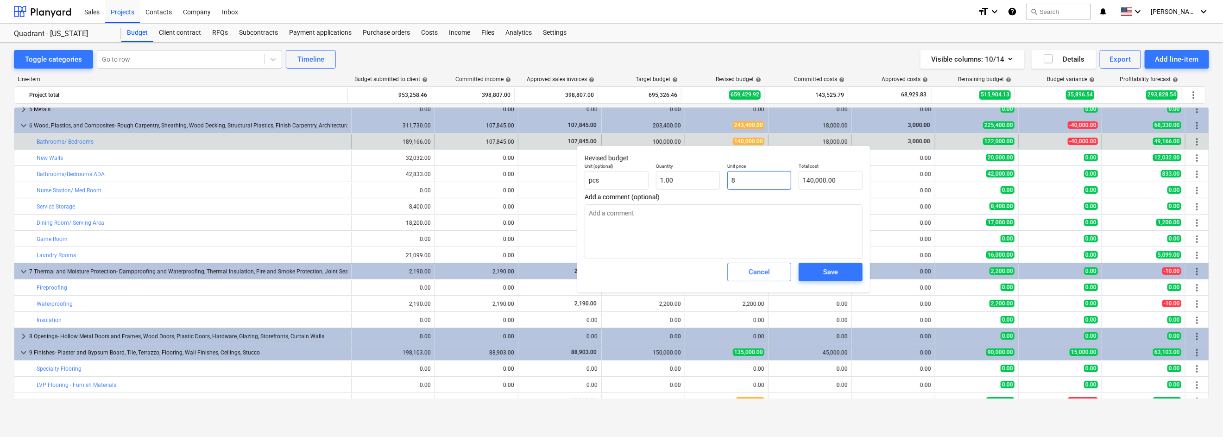
type input "8.00"
type textarea "x"
type input "0.00"
type textarea "x"
type input "9"
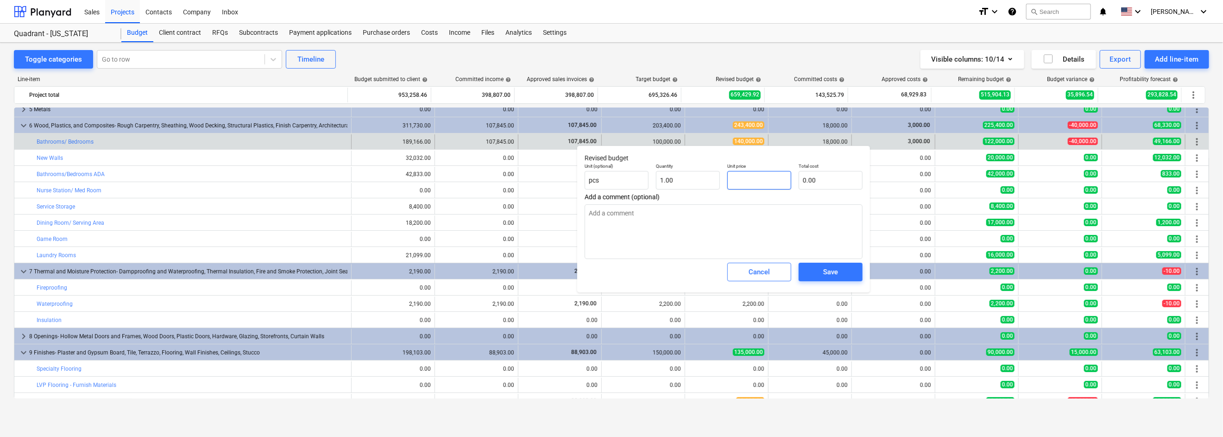
type input "9.00"
type textarea "x"
type input "95"
type input "95.00"
type textarea "x"
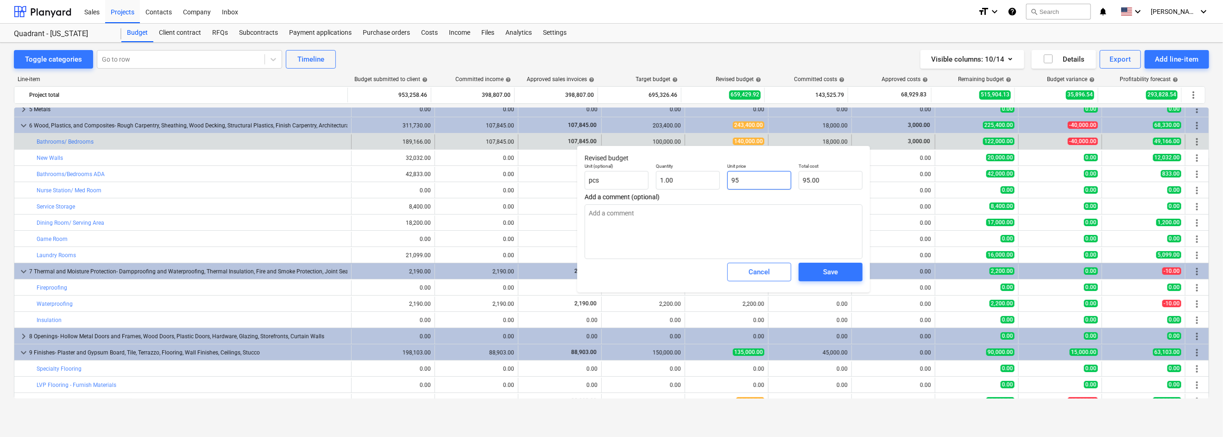
type input "950"
type input "950.00"
type textarea "x"
type input "9500"
type input "9,500.00"
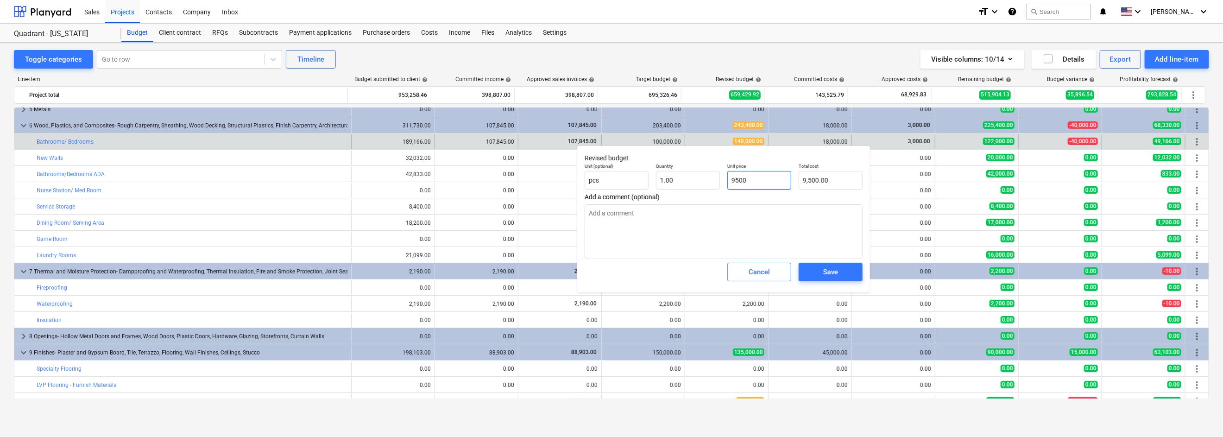
type textarea "x"
type input "95000"
type input "95,000.00"
type input "95000"
type textarea "x"
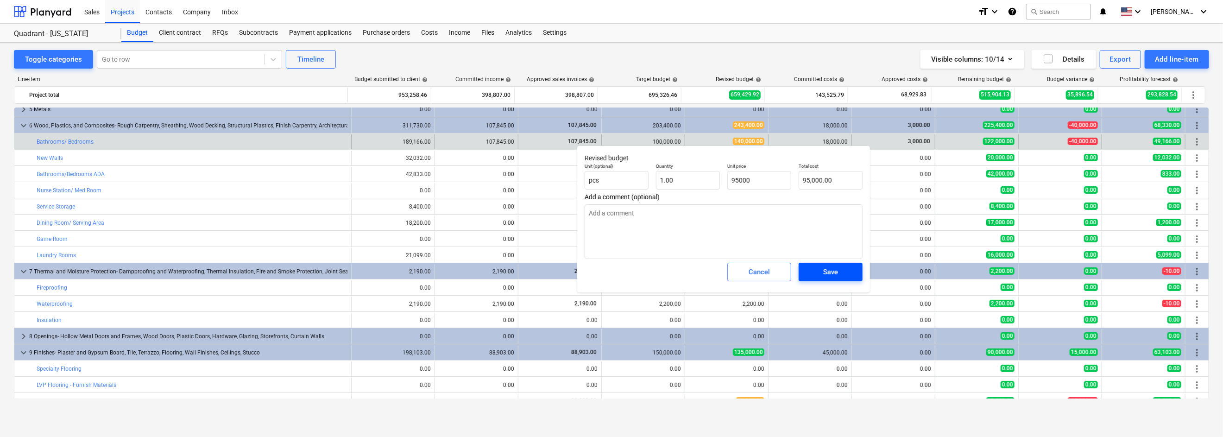
type input "95,000.00"
click at [835, 273] on div "Save" at bounding box center [830, 272] width 15 height 12
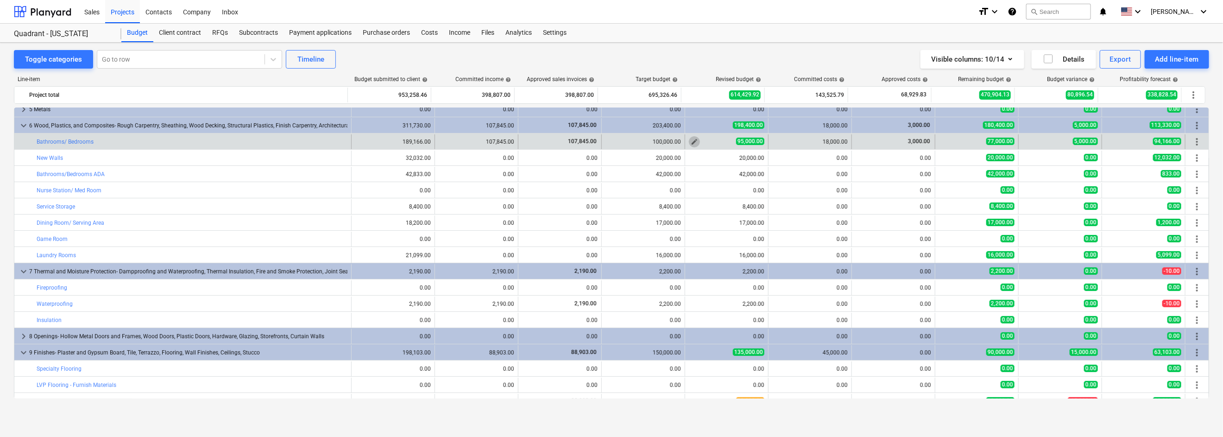
click at [691, 140] on span "edit" at bounding box center [694, 141] width 7 height 7
type textarea "x"
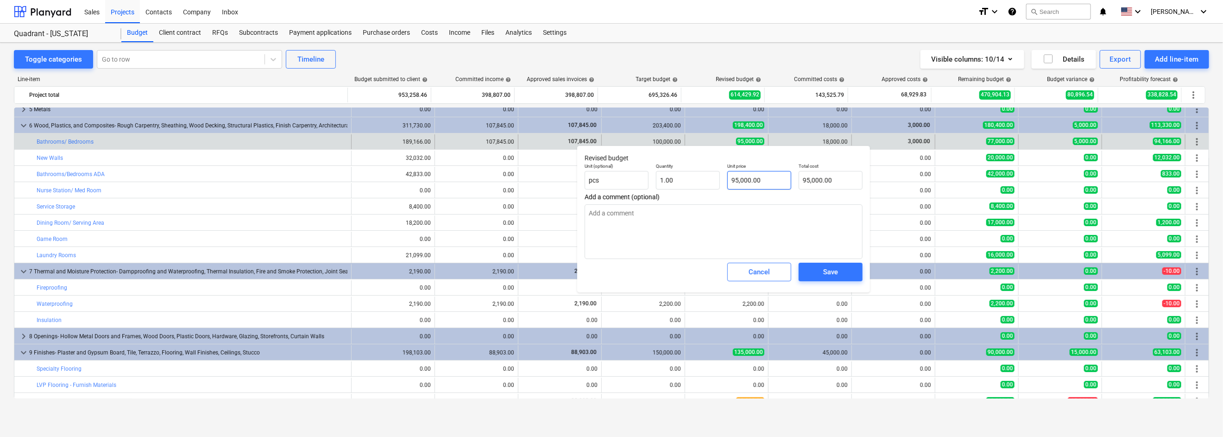
type input "95000"
click at [748, 177] on input "95000" at bounding box center [759, 180] width 64 height 19
click at [749, 177] on input "95000" at bounding box center [759, 180] width 64 height 19
type textarea "x"
type input "1"
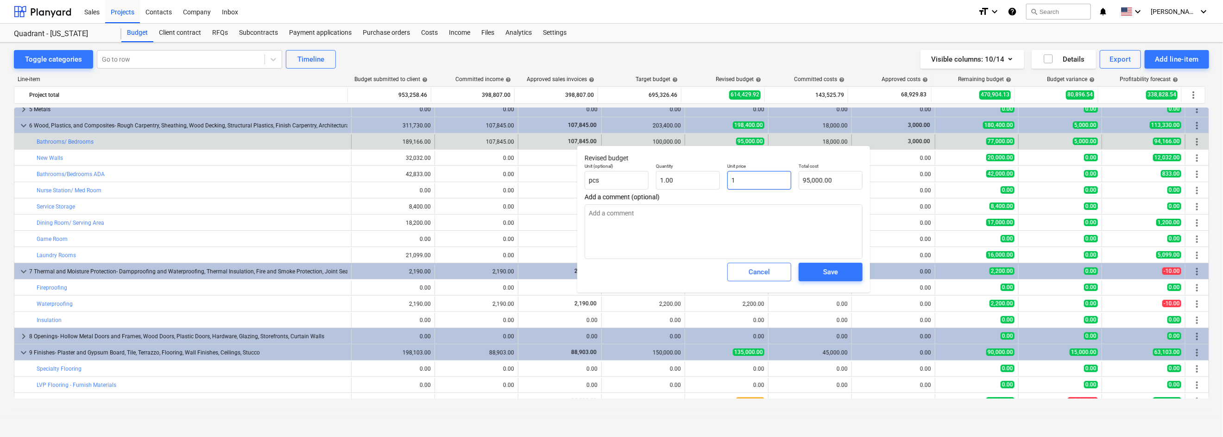
type input "1.00"
type textarea "x"
type input "14"
type input "14.00"
type textarea "x"
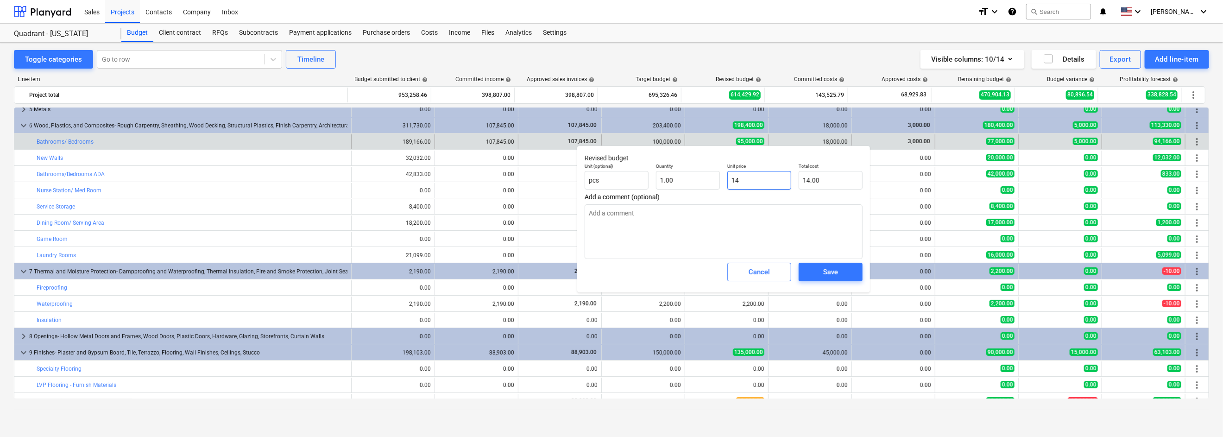
type input "140"
type input "140.00"
type textarea "x"
type input "1400"
type input "1,400.00"
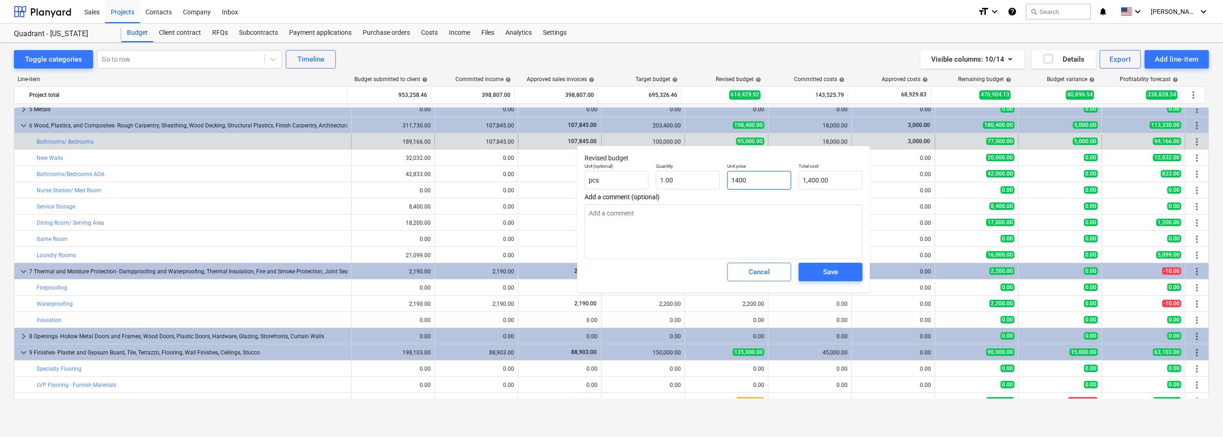
type textarea "x"
type input "14000"
type input "14,000.00"
type textarea "x"
type input "140000"
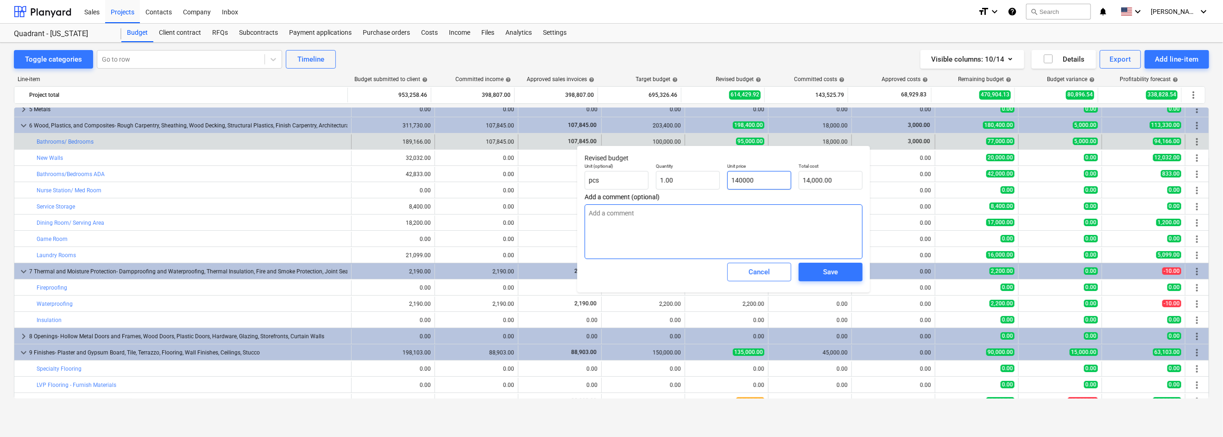
type input "140,000.00"
type input "140000"
type textarea "x"
type input "140,000.00"
click at [834, 274] on div "Save" at bounding box center [830, 272] width 15 height 12
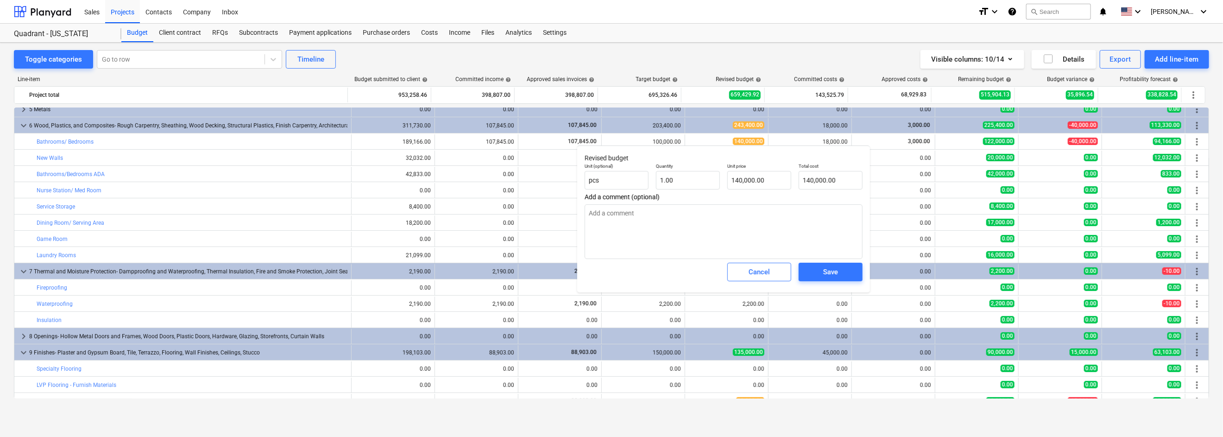
type textarea "x"
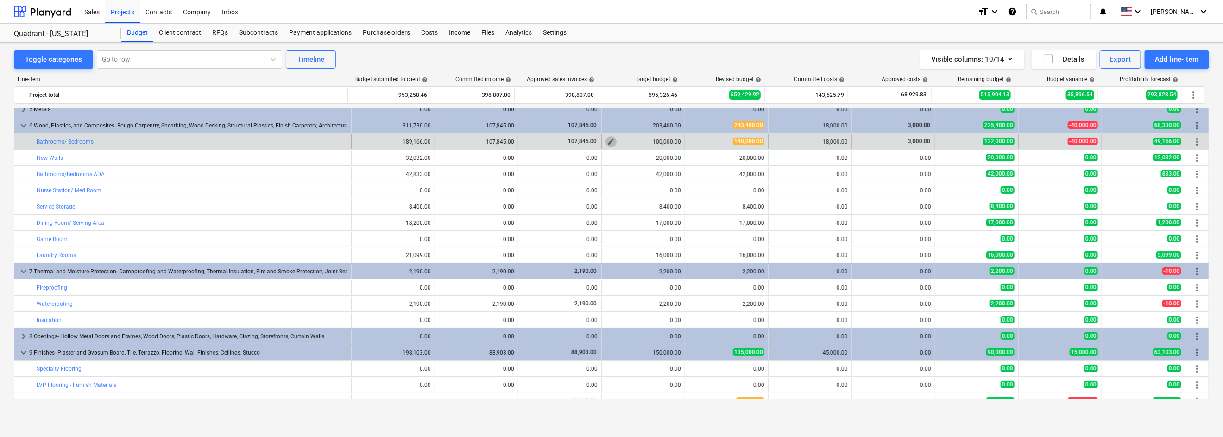
click at [608, 142] on span "edit" at bounding box center [610, 141] width 7 height 7
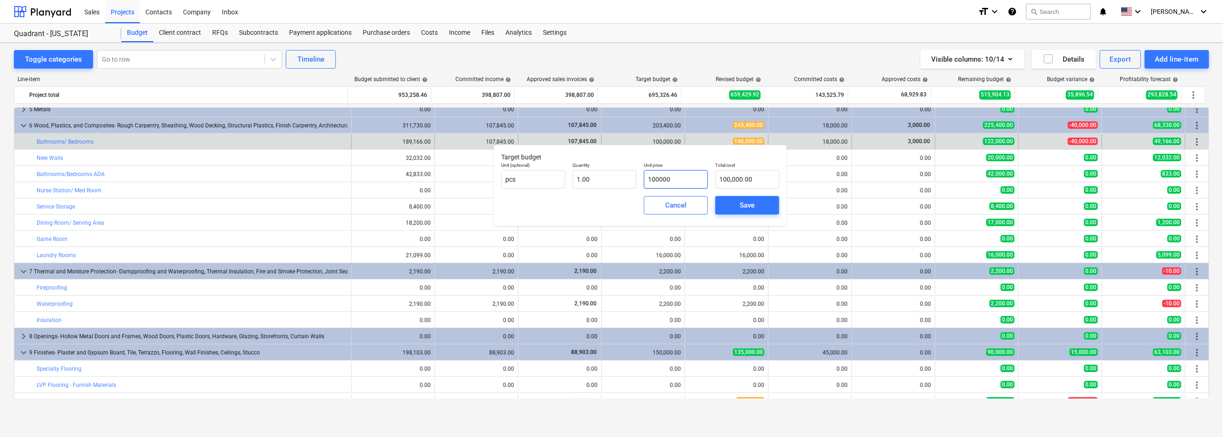
click at [664, 179] on input "100000" at bounding box center [676, 179] width 64 height 19
type input "1"
type input "1.00"
type input "14"
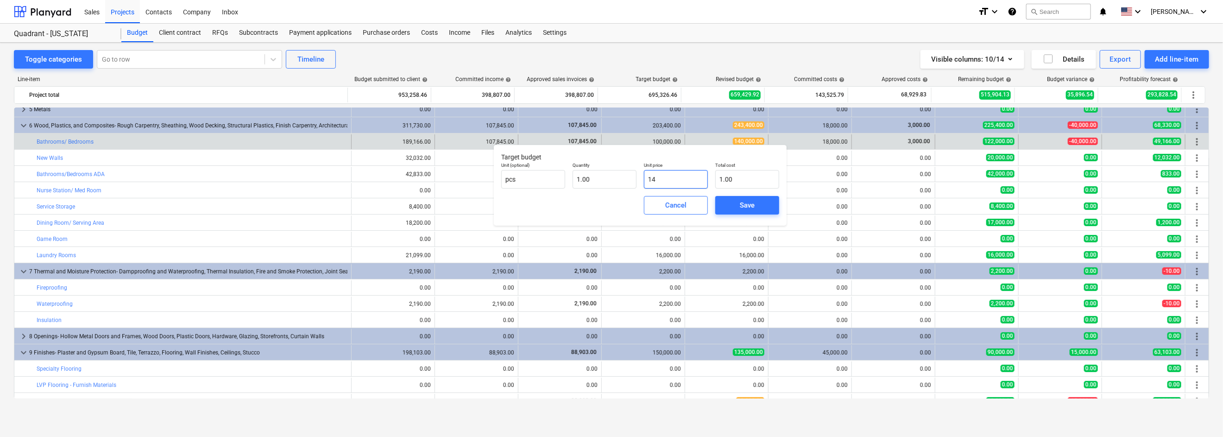
type input "14.00"
type input "140"
type input "140.00"
type input "1400"
type input "1,400.00"
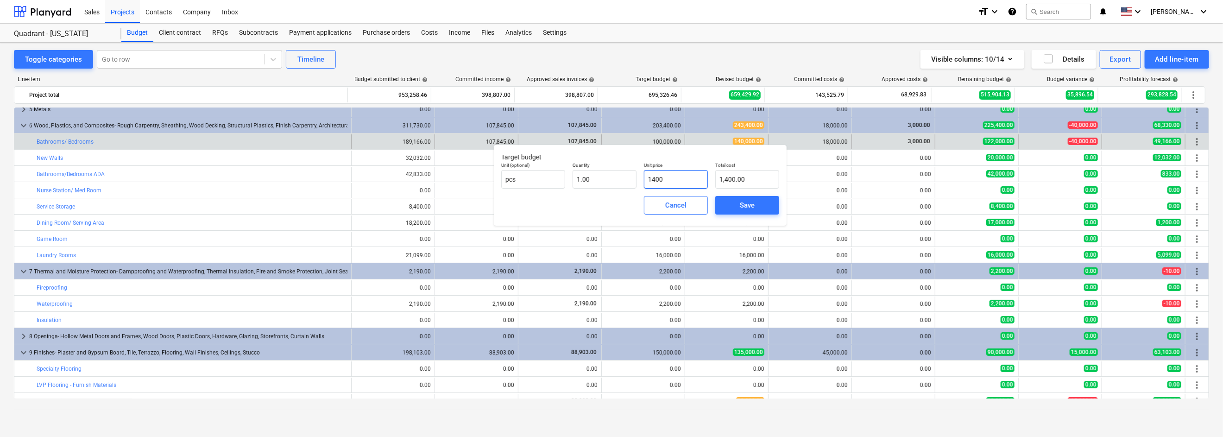
type input "14000"
type input "14,000.00"
type input "140000"
type input "140,000.00"
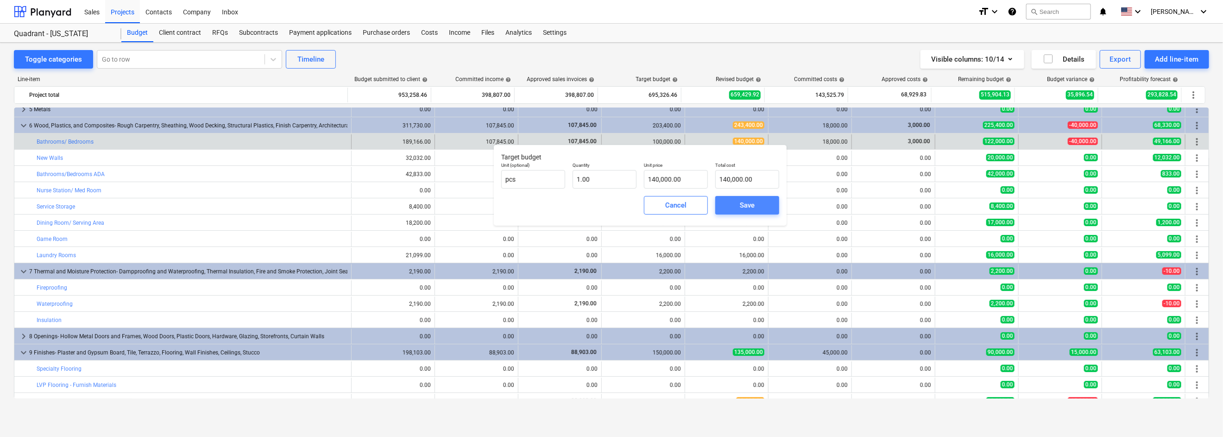
click at [755, 203] on span "Save" at bounding box center [747, 205] width 42 height 12
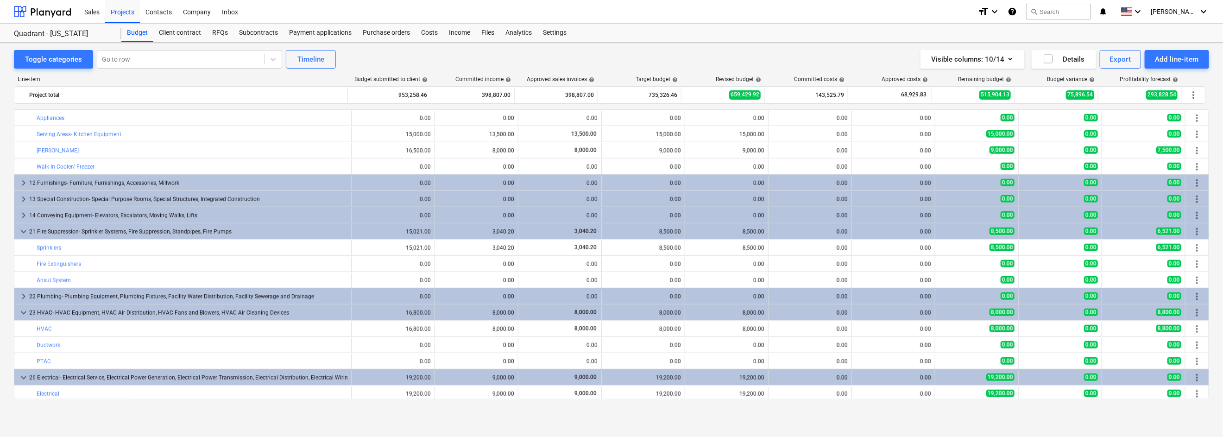
scroll to position [741, 0]
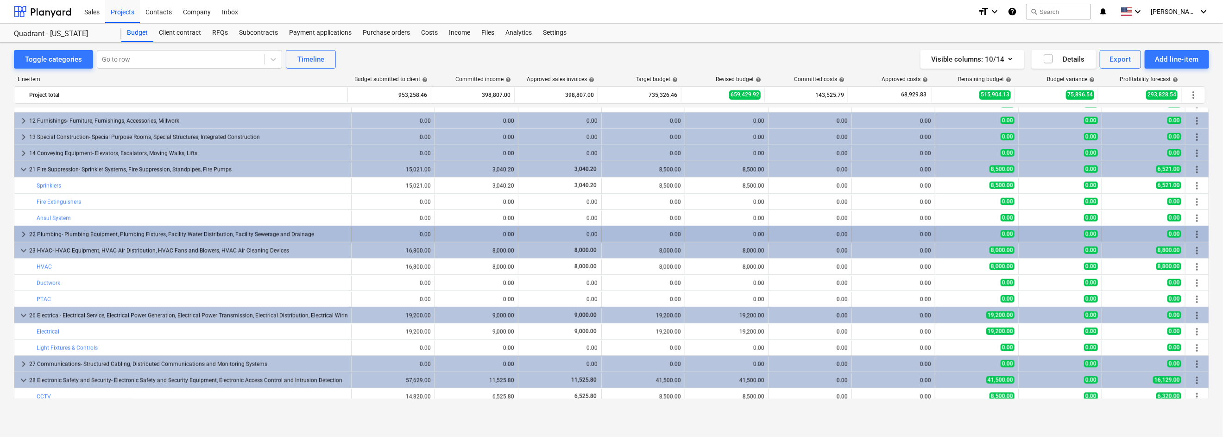
click at [19, 231] on span "keyboard_arrow_right" at bounding box center [23, 234] width 11 height 11
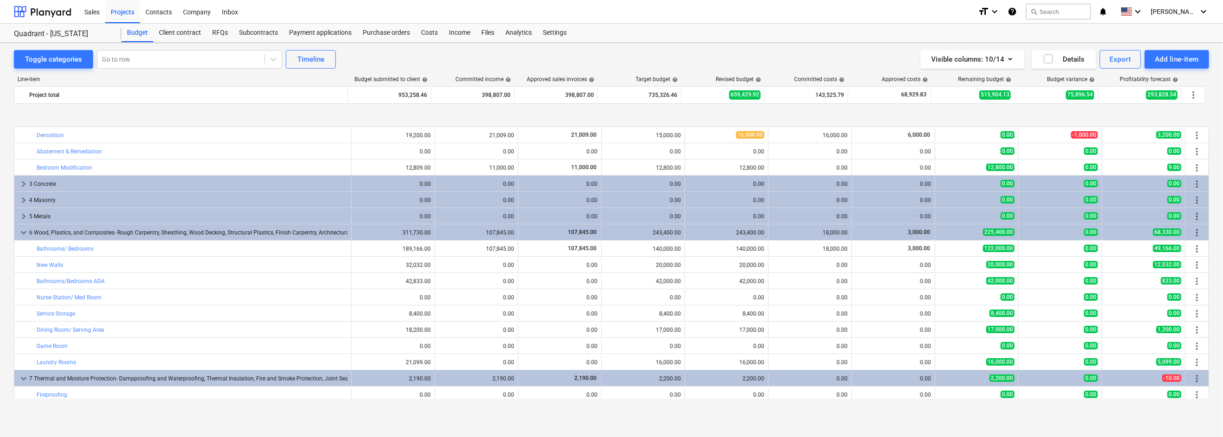
scroll to position [123, 0]
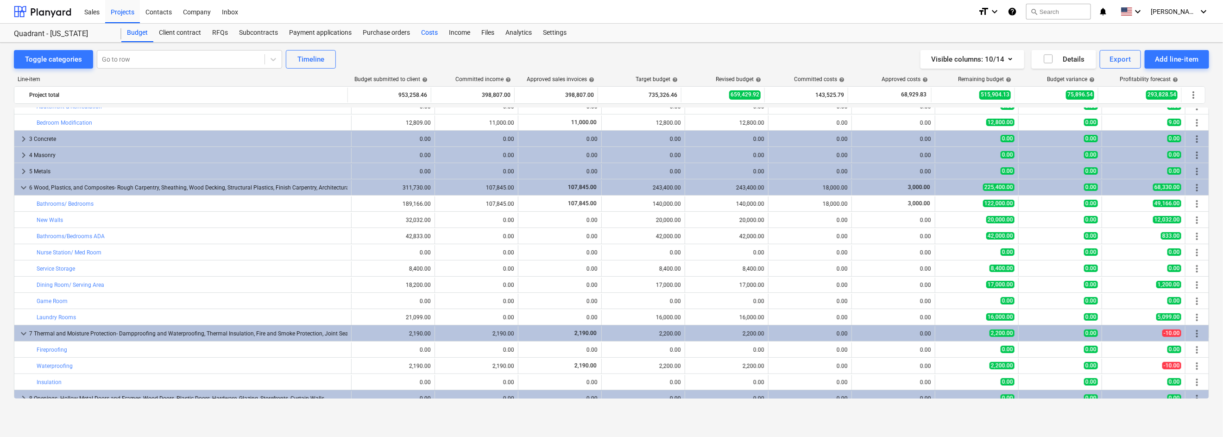
click at [429, 35] on div "Costs" at bounding box center [429, 33] width 28 height 19
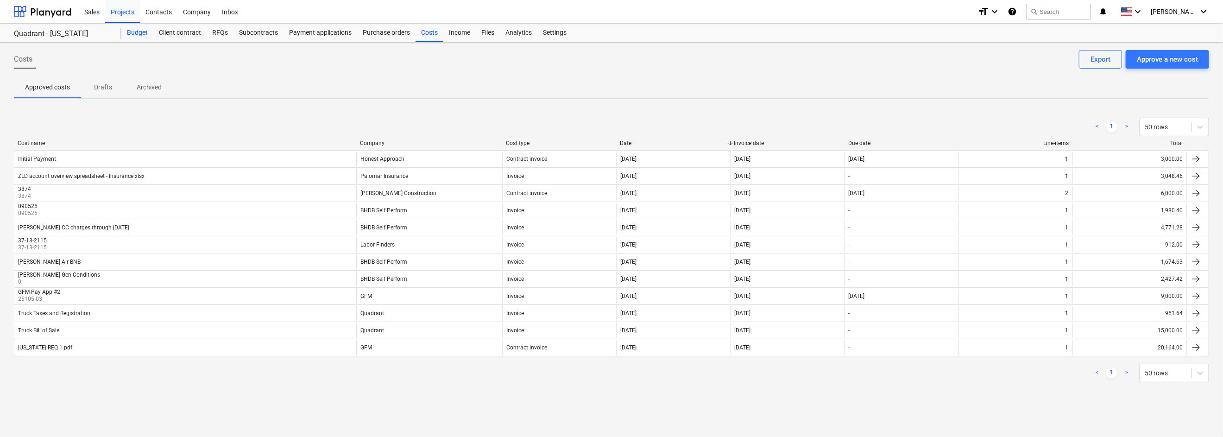
click at [139, 34] on div "Budget" at bounding box center [137, 33] width 32 height 19
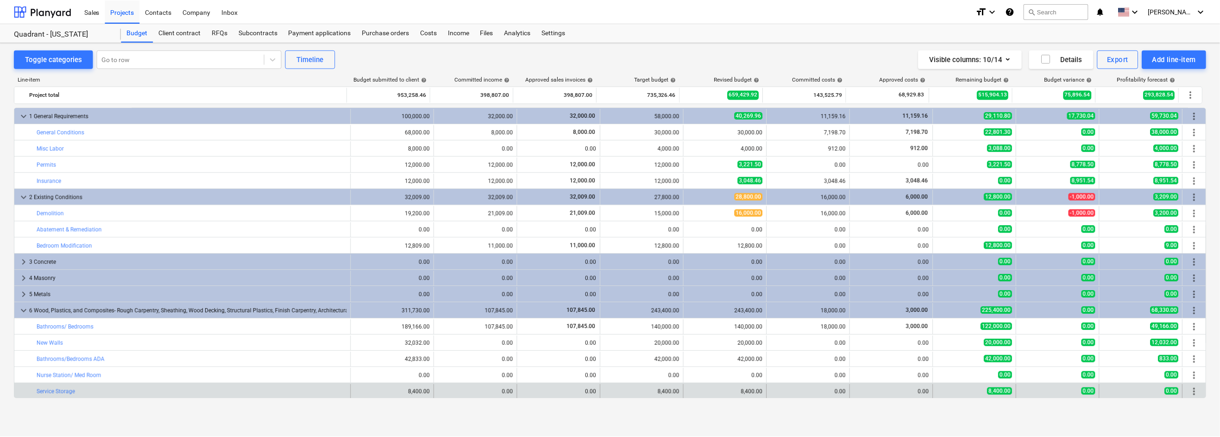
scroll to position [123, 0]
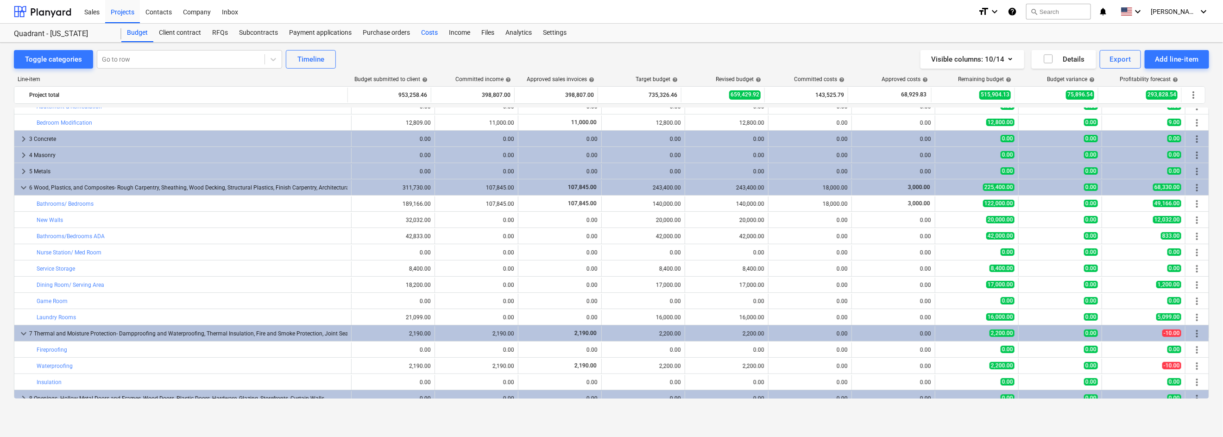
click at [429, 32] on div "Costs" at bounding box center [429, 33] width 28 height 19
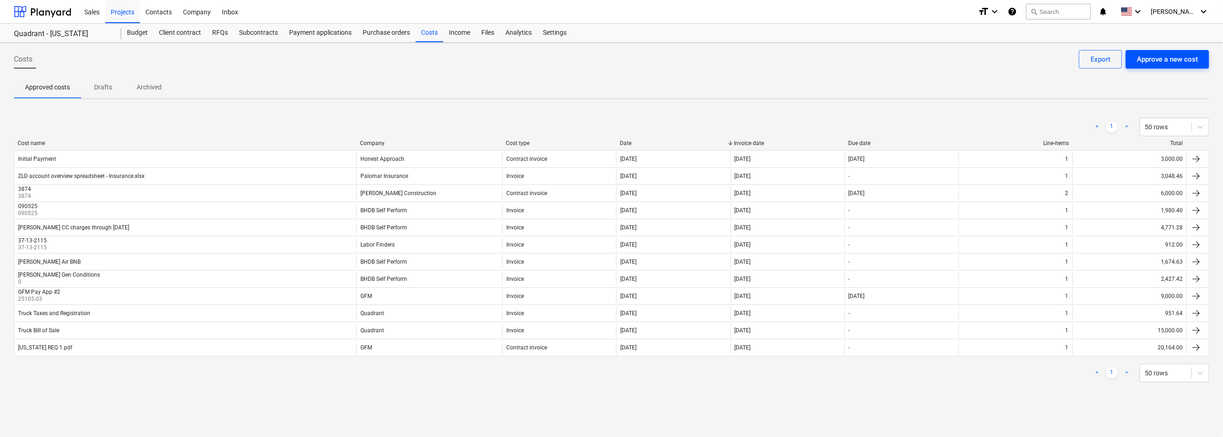
click at [842, 65] on div "Approve a new cost" at bounding box center [1167, 59] width 61 height 12
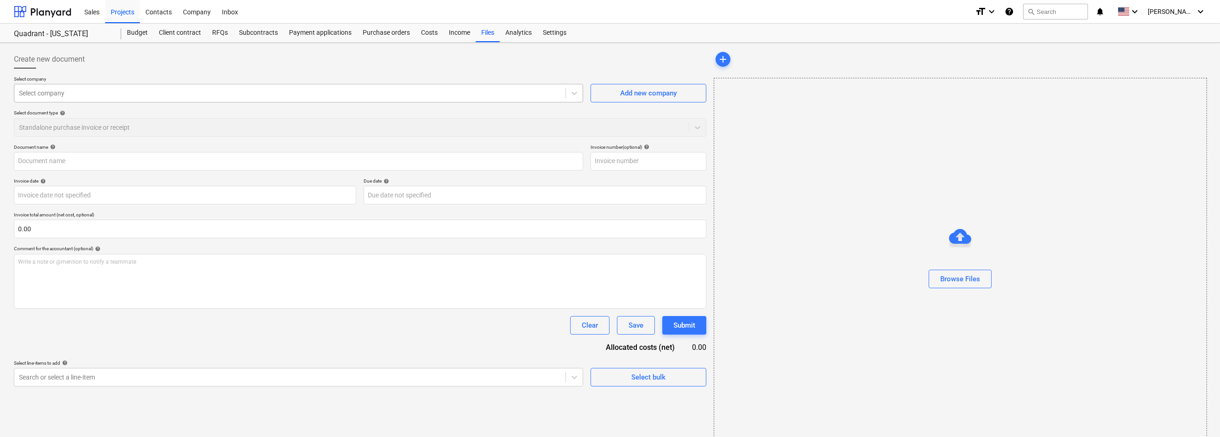
click at [431, 94] on div at bounding box center [290, 92] width 542 height 9
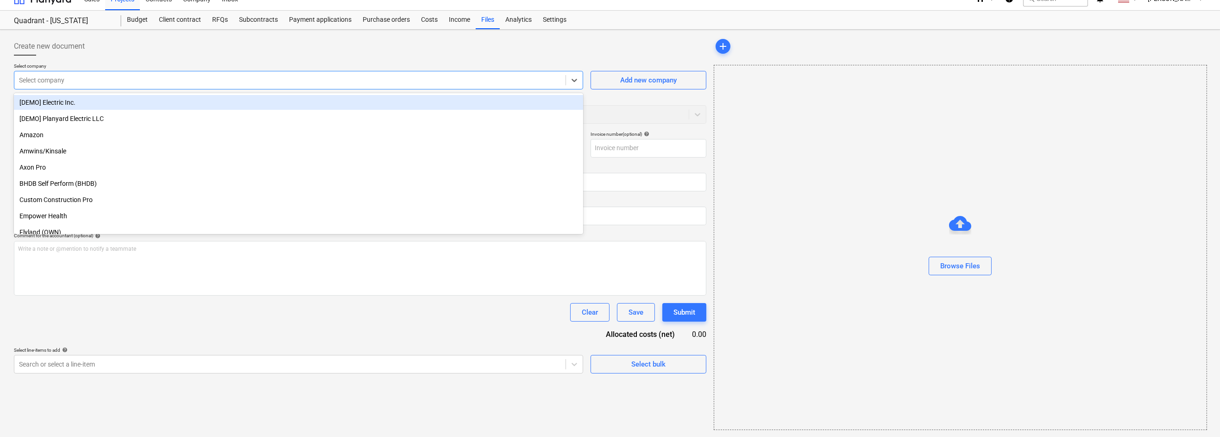
click at [458, 44] on div "Create new document" at bounding box center [360, 46] width 692 height 19
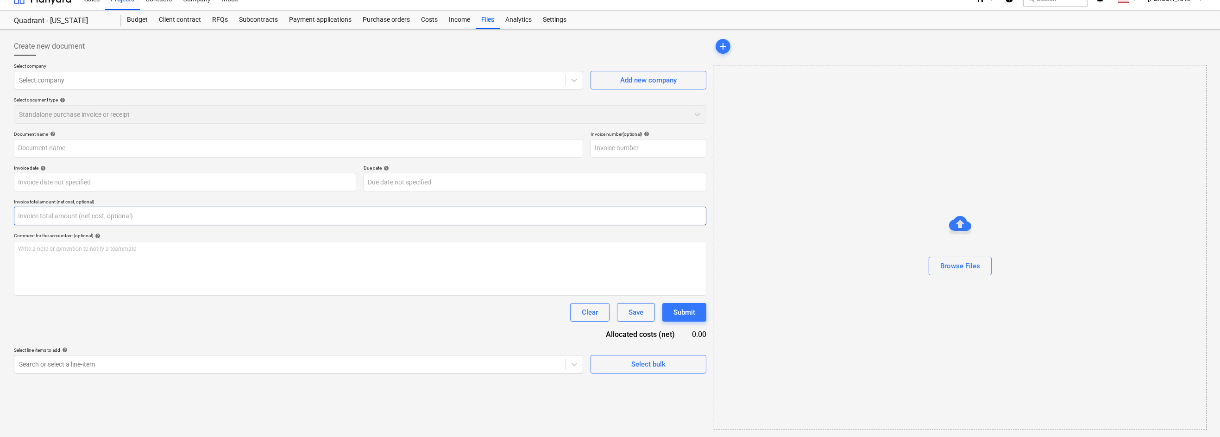
click at [123, 214] on input "text" at bounding box center [360, 216] width 692 height 19
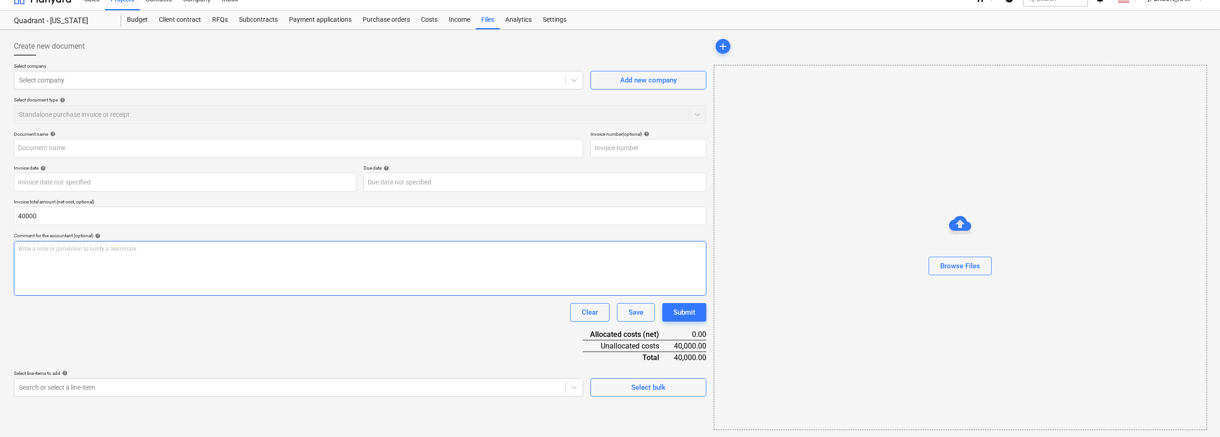
type input "40,000.00"
click at [189, 255] on div "Write a note or @mention to notify a teammate [PERSON_NAME]" at bounding box center [360, 268] width 692 height 55
click at [575, 386] on body "Sales Projects Contacts Company Inbox format_size keyboard_arrow_down help sear…" at bounding box center [610, 205] width 1220 height 437
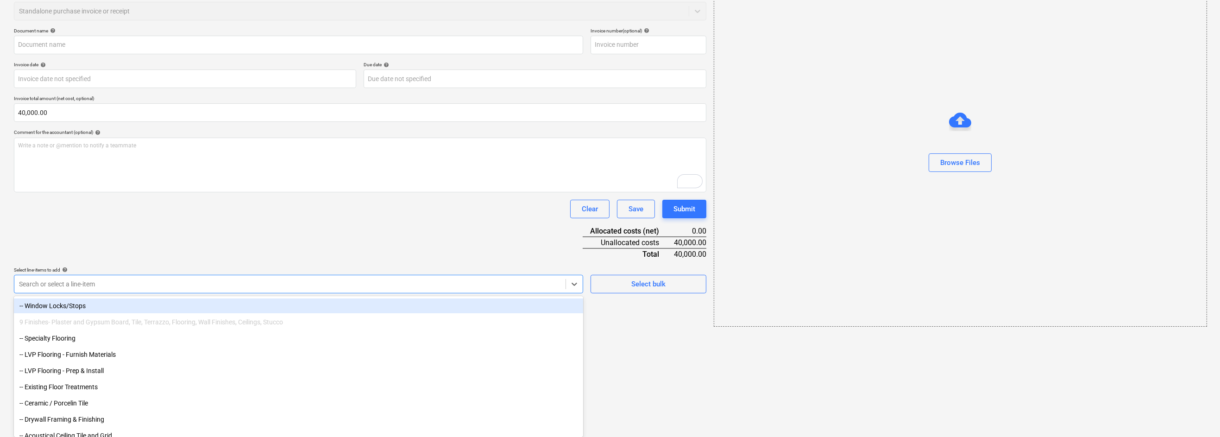
scroll to position [617, 0]
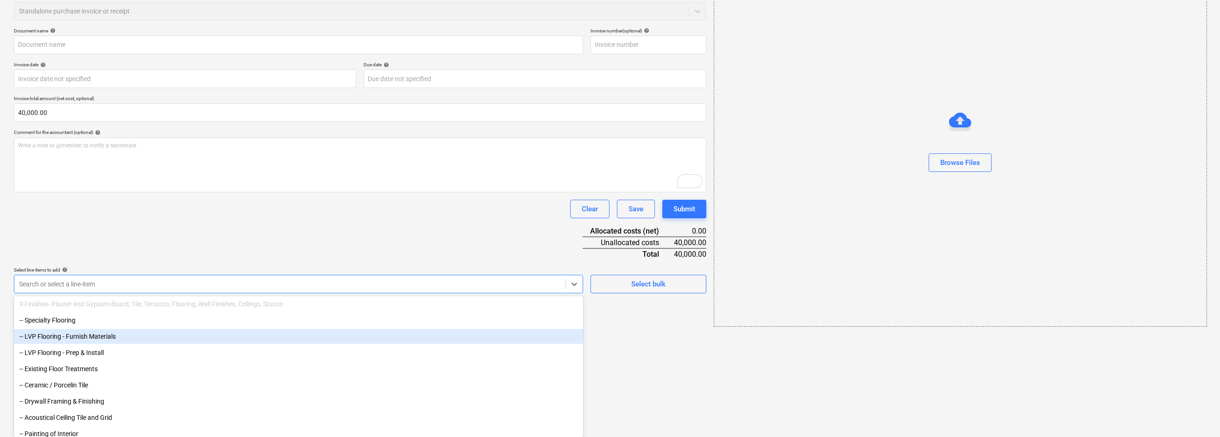
click at [71, 333] on div "-- LVP Flooring - Furnish Materials" at bounding box center [298, 336] width 569 height 15
click at [76, 339] on div "-- LVP Flooring - Prep & Install" at bounding box center [298, 336] width 569 height 15
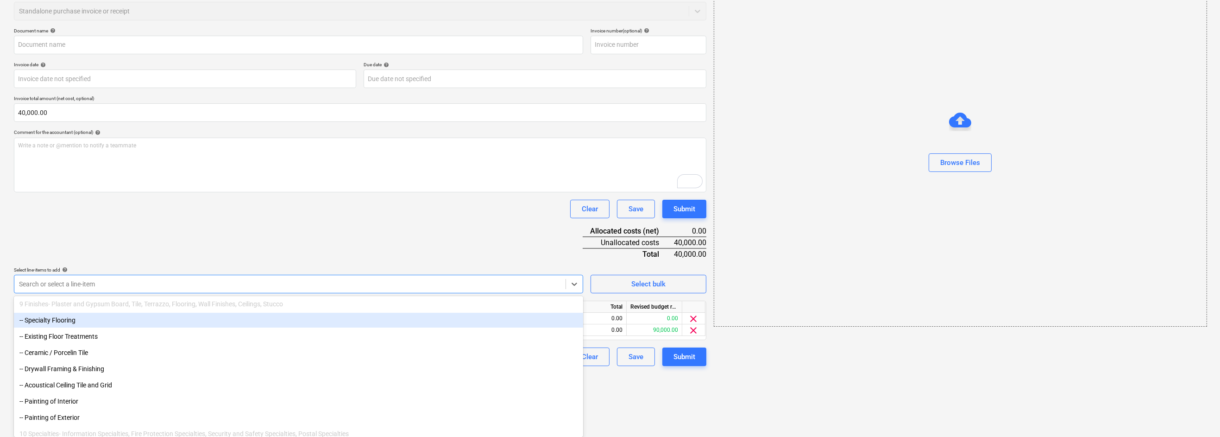
click at [664, 321] on html "Sales Projects Contacts Company Inbox format_size keyboard_arrow_down help sear…" at bounding box center [610, 102] width 1220 height 437
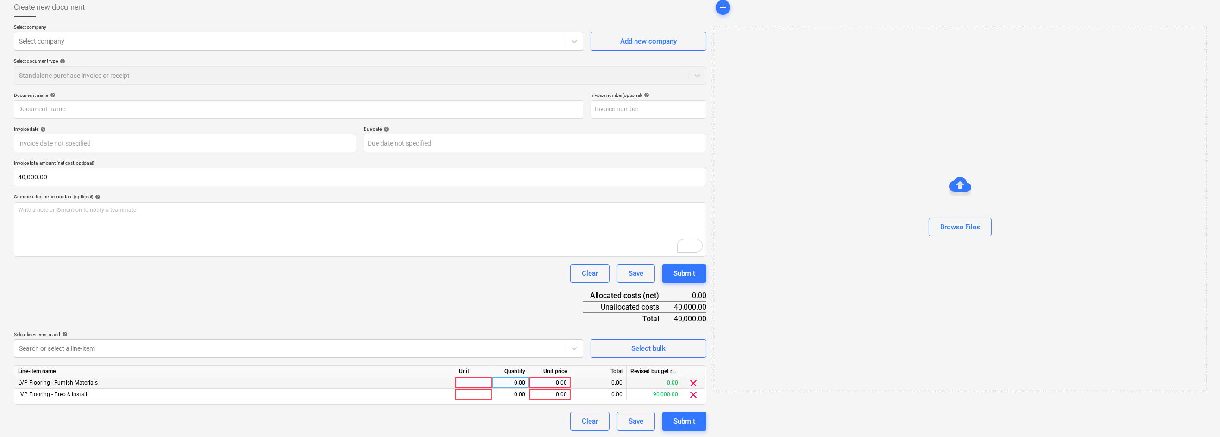
click at [692, 381] on span "clear" at bounding box center [693, 383] width 11 height 11
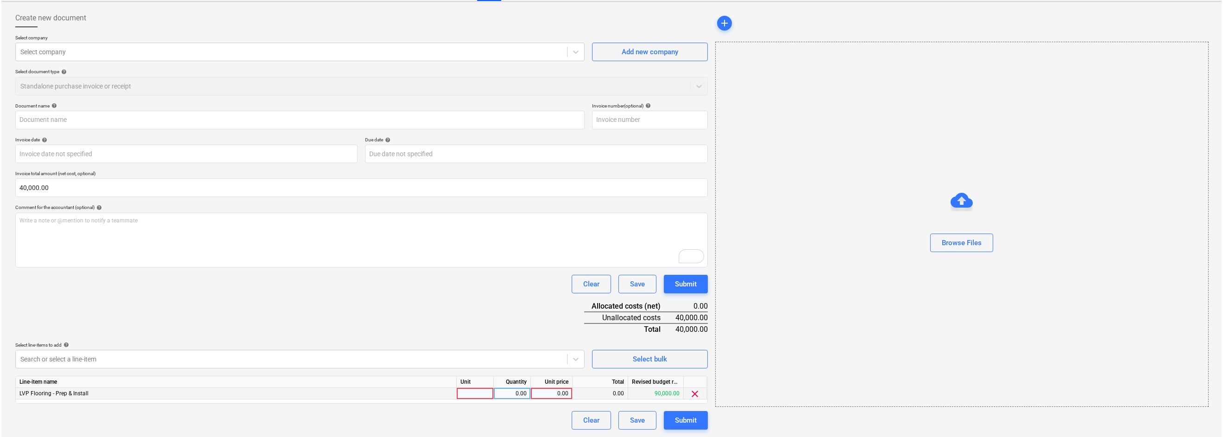
scroll to position [40, 0]
click at [554, 393] on div "0.00" at bounding box center [550, 395] width 34 height 12
type input "40000"
click at [506, 297] on div "Document name help Invoice number (optional) help Invoice date help Press the d…" at bounding box center [360, 267] width 692 height 327
click at [599, 418] on button "Clear" at bounding box center [589, 421] width 39 height 19
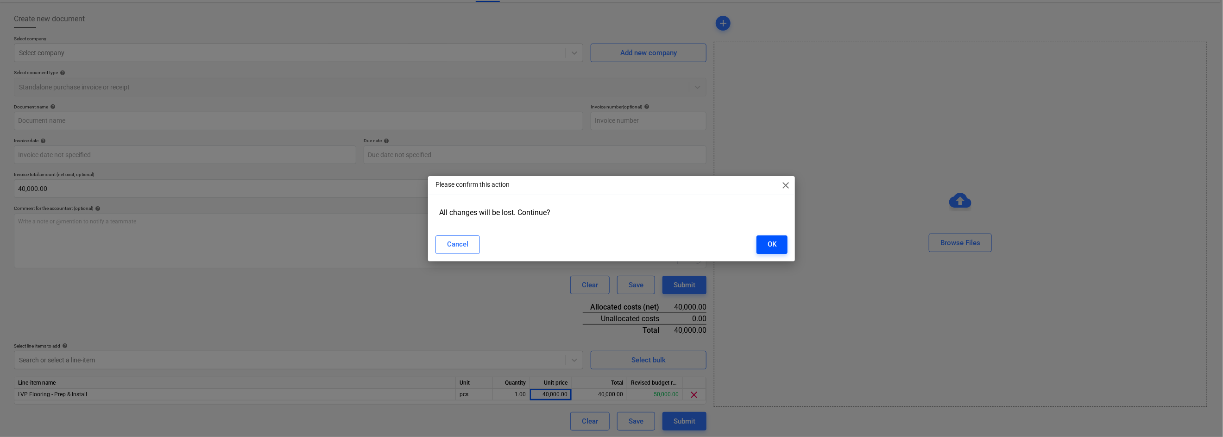
click at [774, 246] on div "OK" at bounding box center [772, 244] width 9 height 12
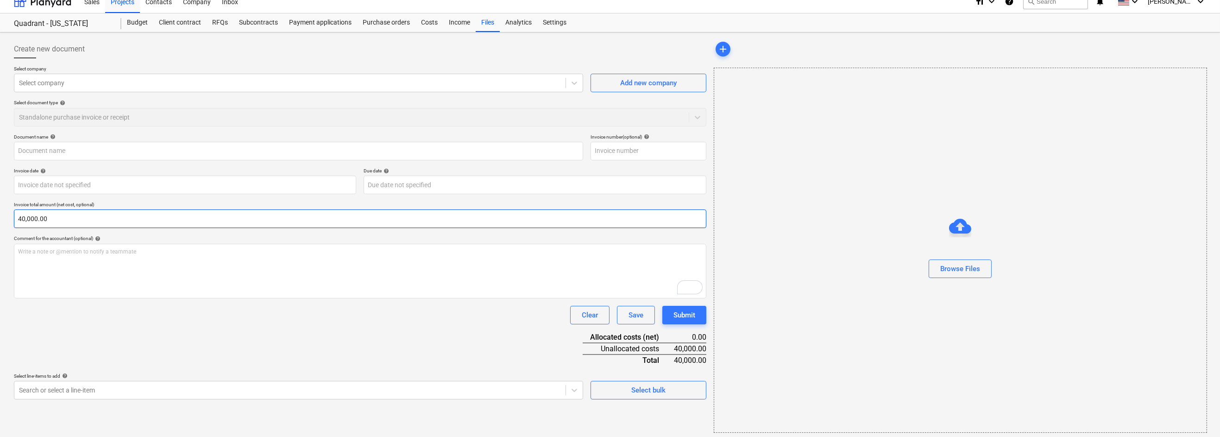
scroll to position [13, 0]
type input "40000"
click at [182, 218] on input "40000" at bounding box center [360, 216] width 692 height 19
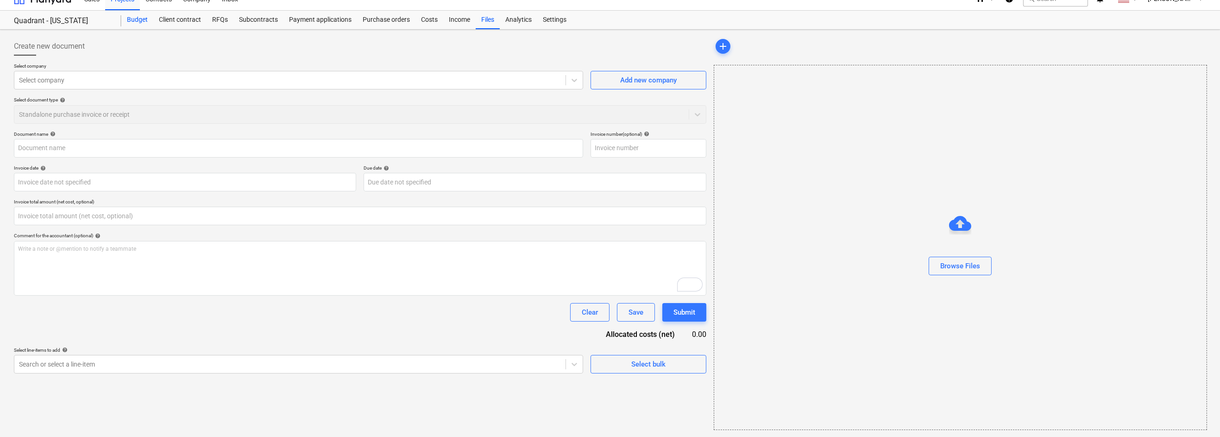
type input "0.00"
click at [144, 21] on div "Budget" at bounding box center [137, 20] width 32 height 19
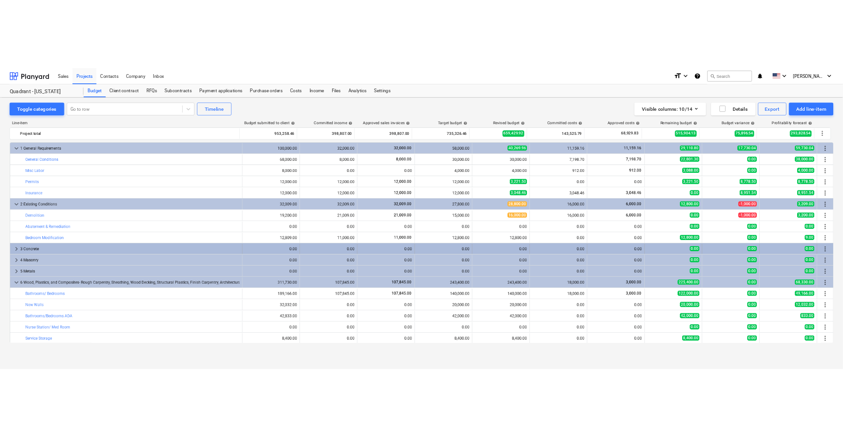
scroll to position [123, 0]
